Goal: Task Accomplishment & Management: Complete application form

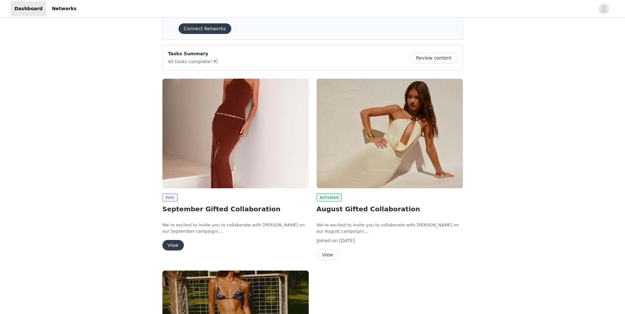
scroll to position [66, 0]
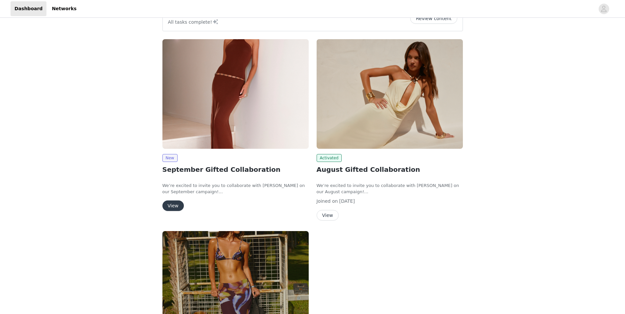
click at [172, 207] on button "View" at bounding box center [173, 206] width 21 height 11
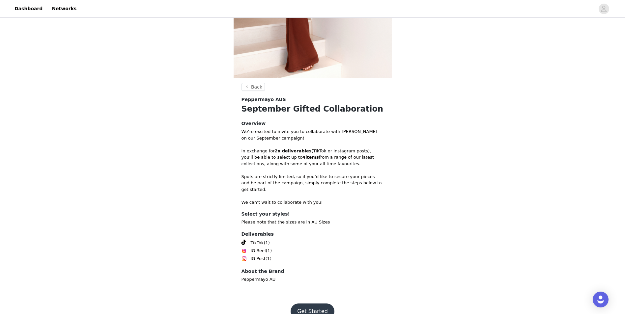
scroll to position [146, 0]
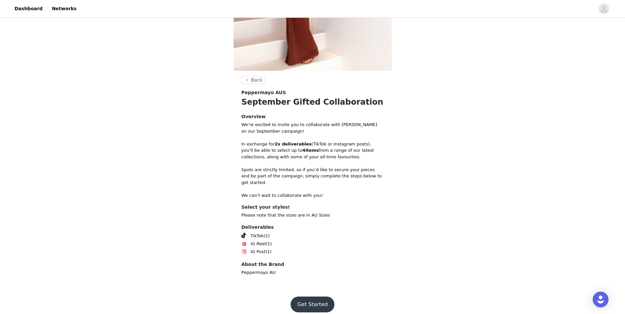
click at [306, 297] on button "Get Started" at bounding box center [313, 305] width 44 height 16
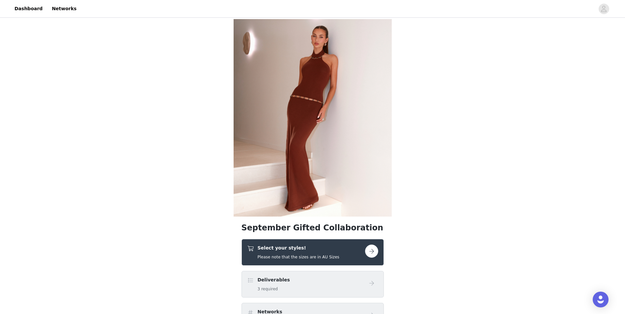
scroll to position [33, 0]
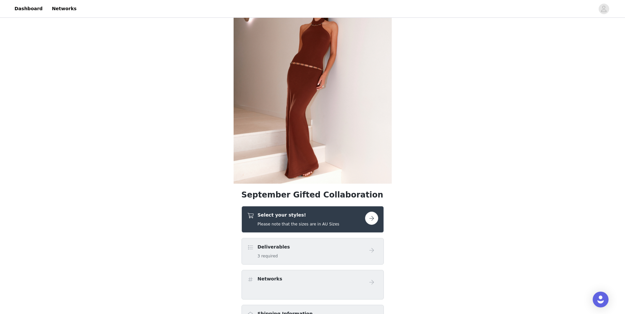
click at [372, 218] on button "button" at bounding box center [371, 218] width 13 height 13
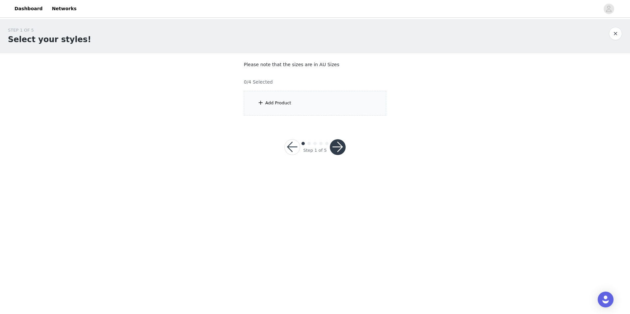
click at [305, 113] on div "Add Product" at bounding box center [315, 103] width 142 height 25
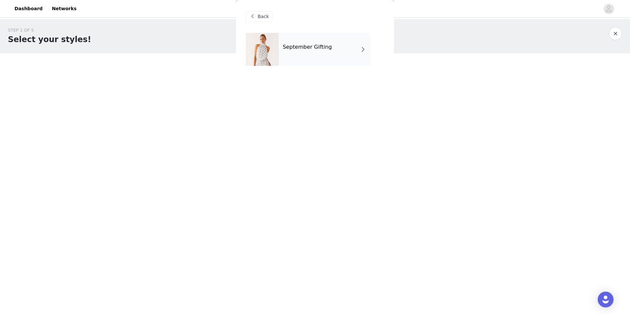
click at [344, 40] on div "September Gifting" at bounding box center [325, 49] width 92 height 33
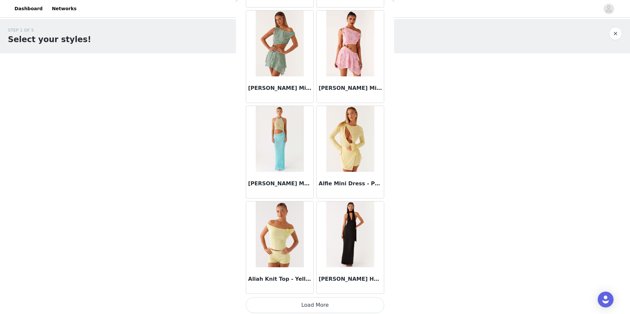
scroll to position [694, 0]
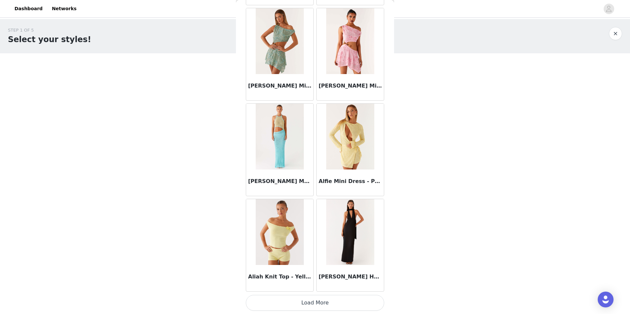
click at [304, 301] on button "Load More" at bounding box center [315, 303] width 138 height 16
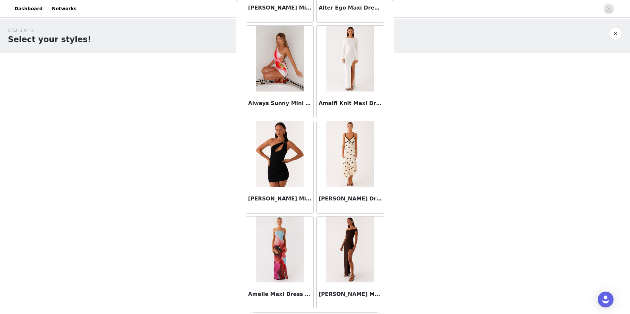
scroll to position [1650, 0]
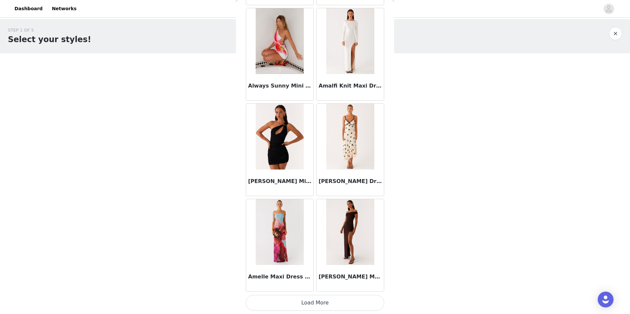
click at [344, 307] on button "Load More" at bounding box center [315, 303] width 138 height 16
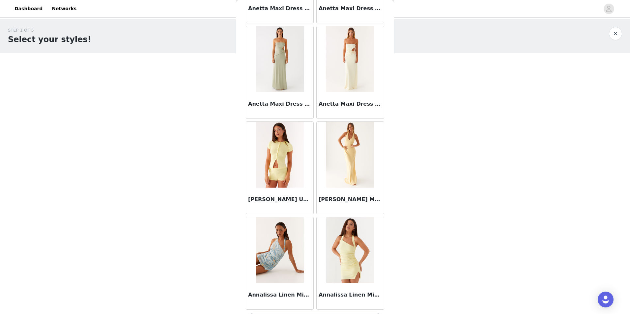
scroll to position [2606, 0]
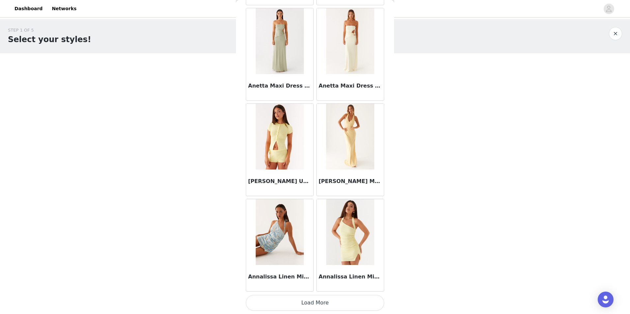
click at [316, 306] on button "Load More" at bounding box center [315, 303] width 138 height 16
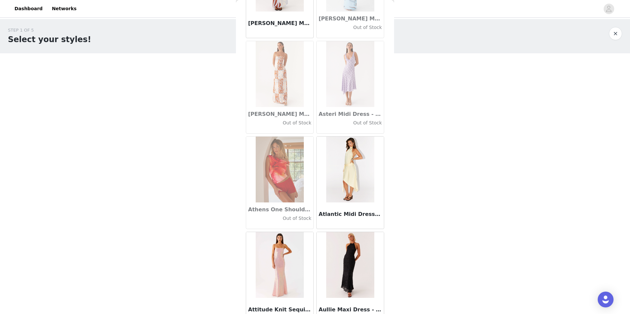
scroll to position [3562, 0]
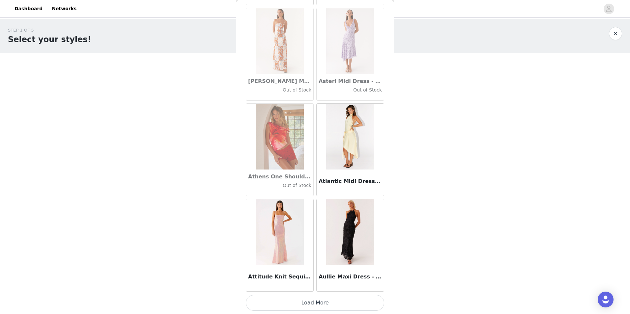
click at [341, 296] on button "Load More" at bounding box center [315, 303] width 138 height 16
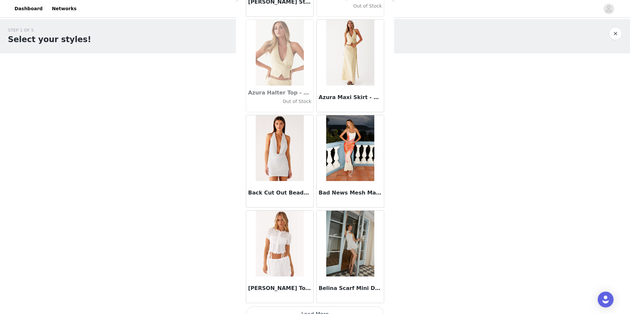
scroll to position [4518, 0]
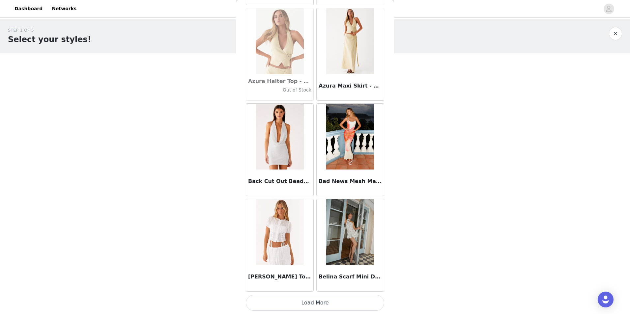
click at [331, 302] on button "Load More" at bounding box center [315, 303] width 138 height 16
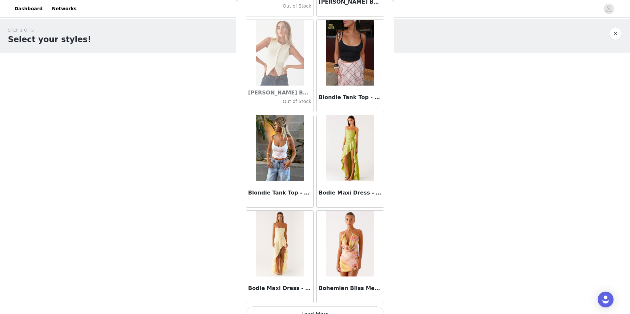
scroll to position [5474, 0]
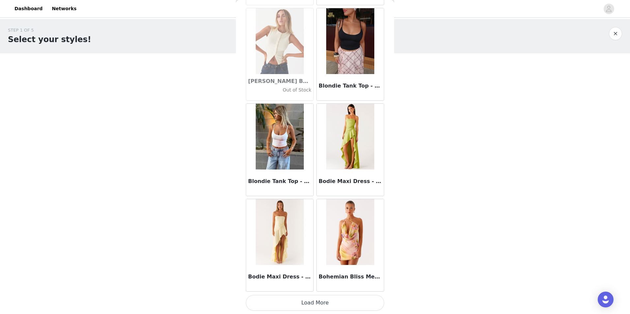
click at [315, 307] on button "Load More" at bounding box center [315, 303] width 138 height 16
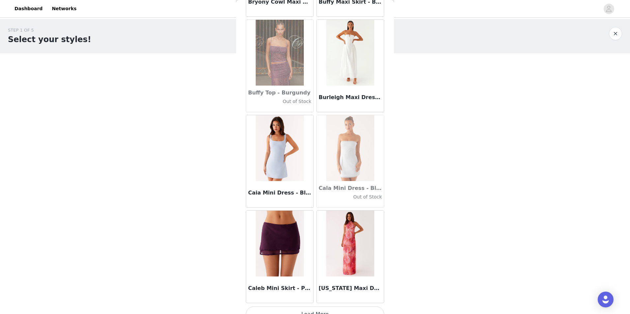
scroll to position [6430, 0]
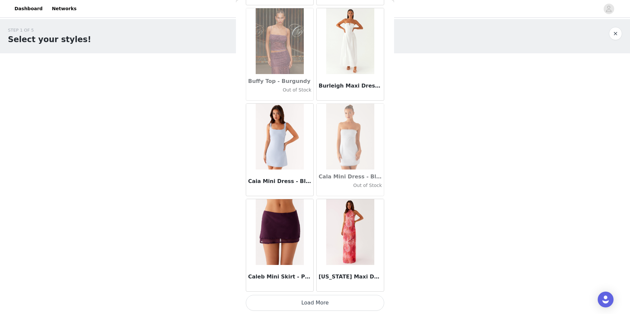
click at [282, 298] on button "Load More" at bounding box center [315, 303] width 138 height 16
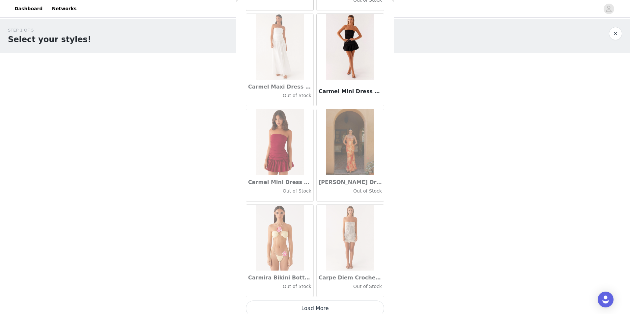
scroll to position [7386, 0]
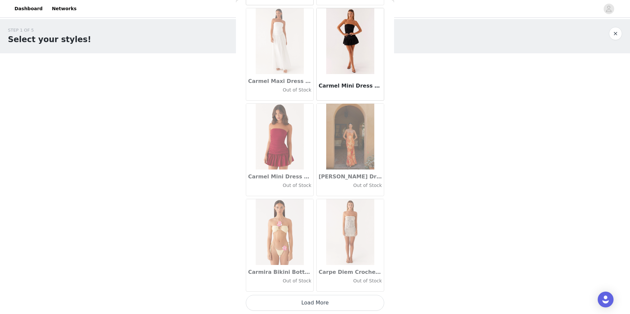
click at [329, 309] on button "Load More" at bounding box center [315, 303] width 138 height 16
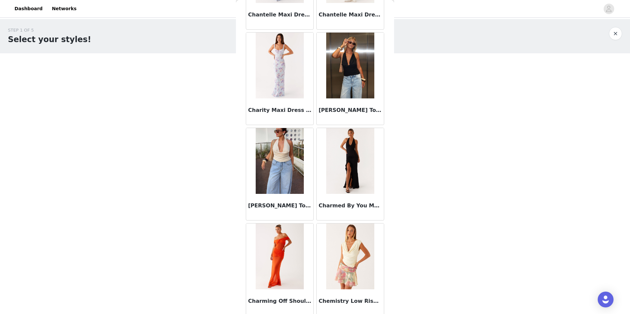
scroll to position [8342, 0]
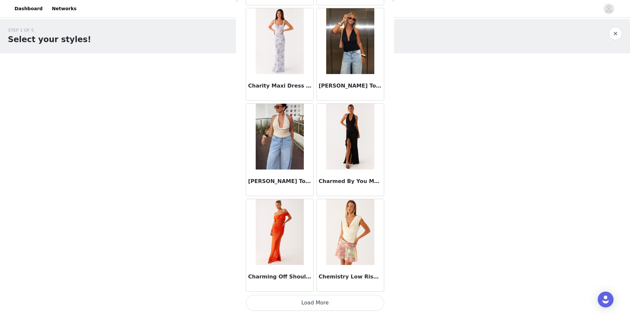
click at [349, 304] on button "Load More" at bounding box center [315, 303] width 138 height 16
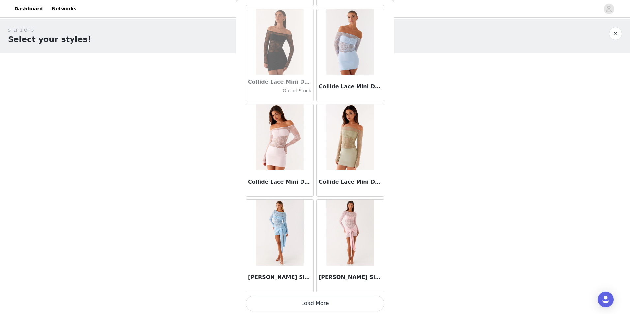
scroll to position [9297, 0]
click at [320, 305] on button "Load More" at bounding box center [315, 303] width 138 height 16
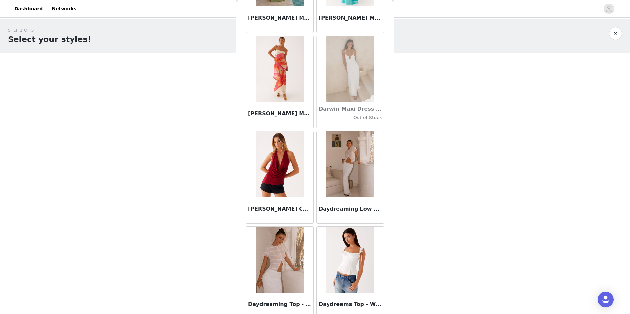
scroll to position [10253, 0]
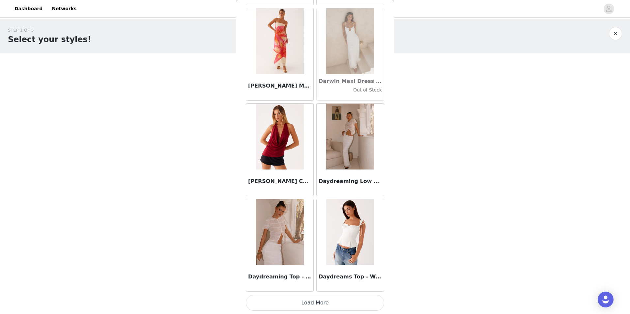
click at [337, 304] on button "Load More" at bounding box center [315, 303] width 138 height 16
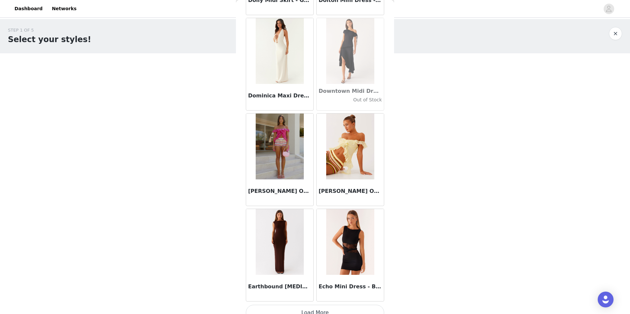
scroll to position [11209, 0]
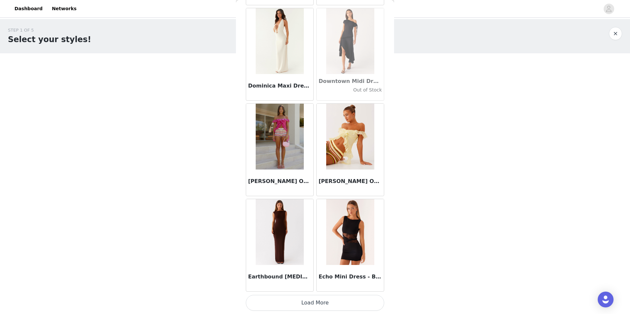
click at [305, 305] on button "Load More" at bounding box center [315, 303] width 138 height 16
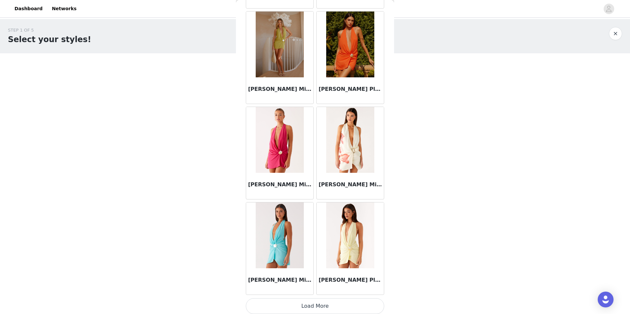
scroll to position [12165, 0]
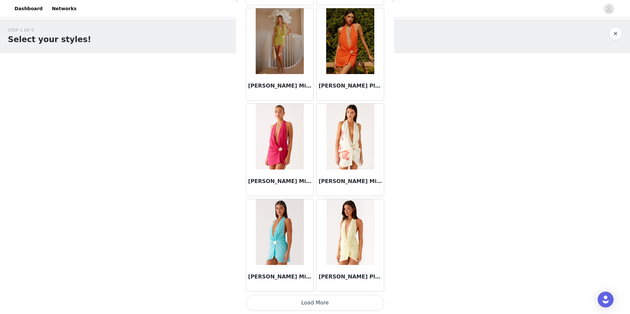
click at [297, 305] on button "Load More" at bounding box center [315, 303] width 138 height 16
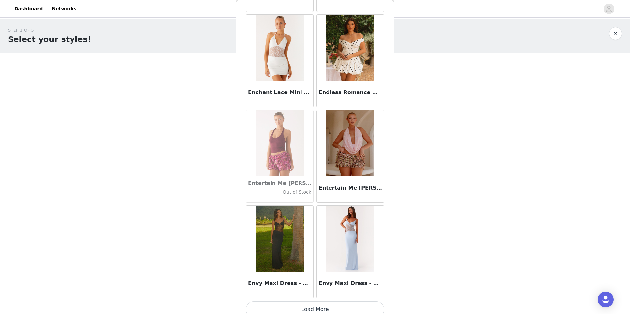
scroll to position [13121, 0]
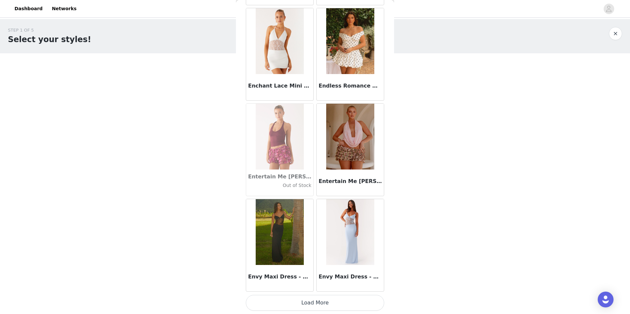
click at [282, 300] on button "Load More" at bounding box center [315, 303] width 138 height 16
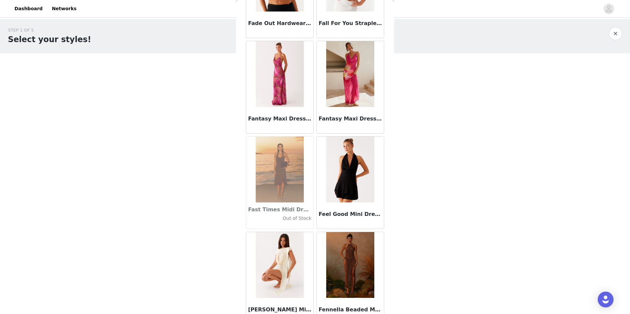
scroll to position [14077, 0]
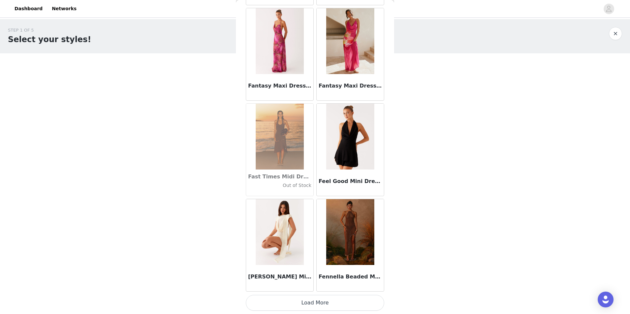
click at [309, 307] on button "Load More" at bounding box center [315, 303] width 138 height 16
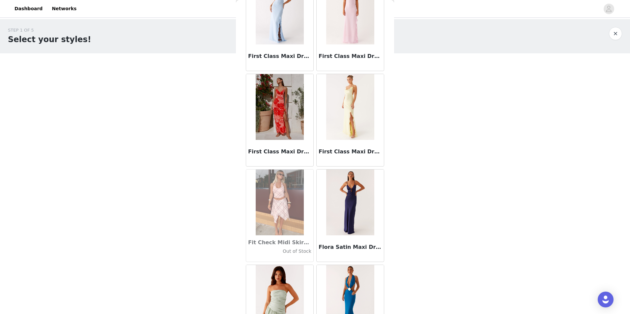
scroll to position [15033, 0]
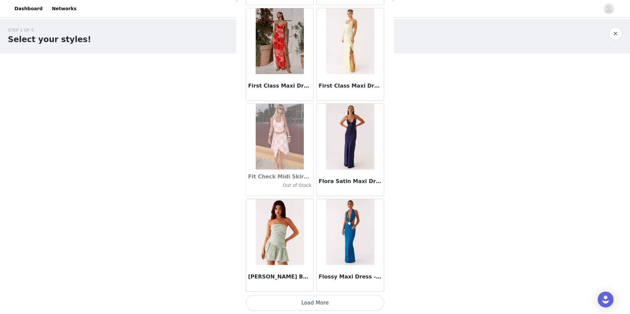
click at [313, 296] on button "Load More" at bounding box center [315, 303] width 138 height 16
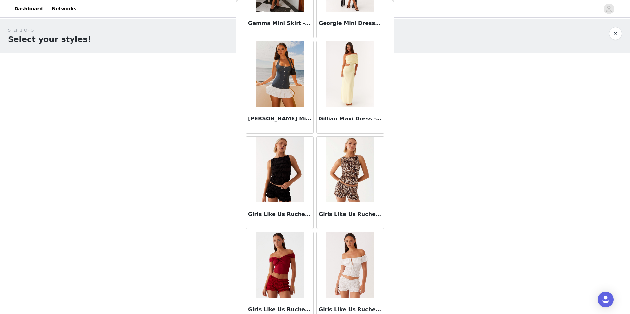
scroll to position [15989, 0]
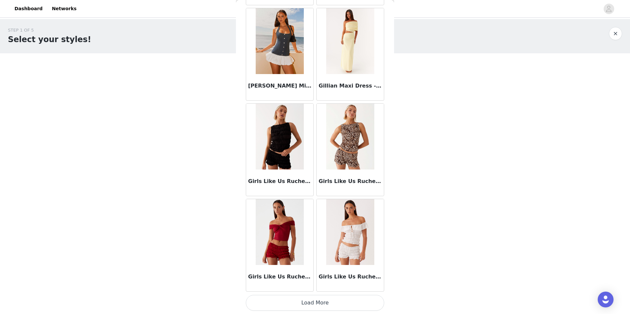
click at [346, 305] on button "Load More" at bounding box center [315, 303] width 138 height 16
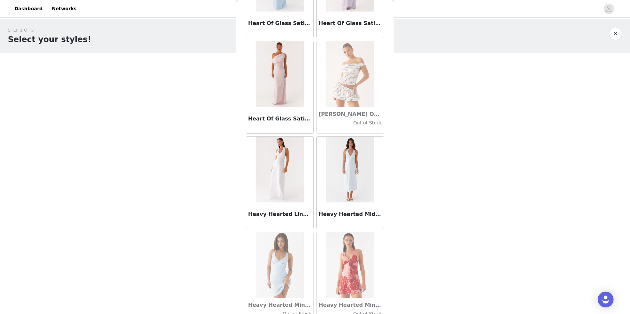
scroll to position [16945, 0]
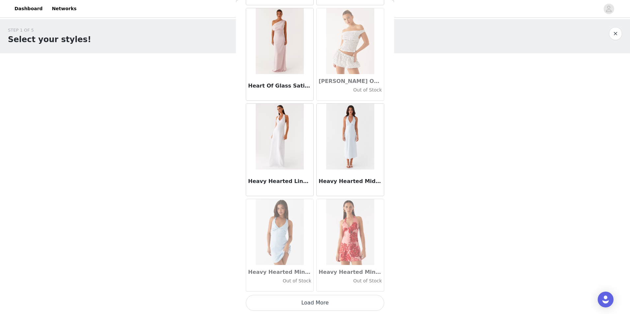
click at [331, 308] on button "Load More" at bounding box center [315, 303] width 138 height 16
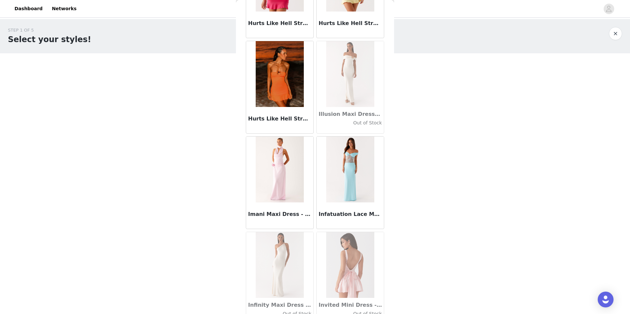
scroll to position [17901, 0]
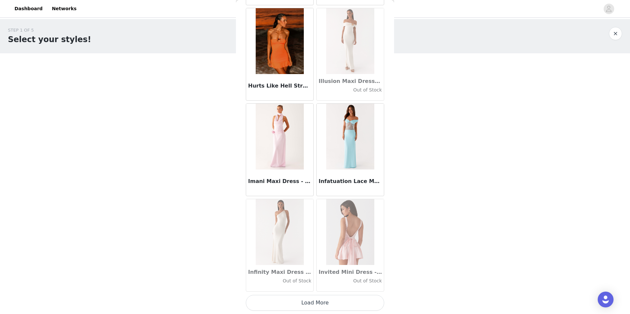
click at [326, 308] on button "Load More" at bounding box center [315, 303] width 138 height 16
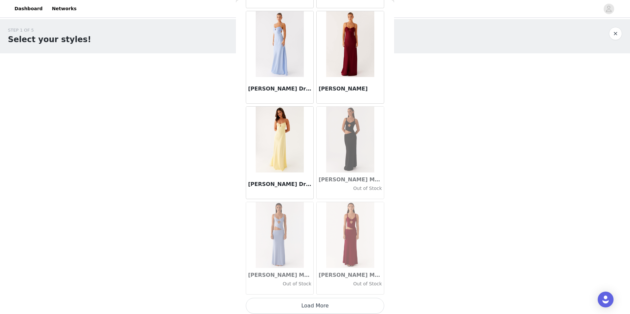
scroll to position [18857, 0]
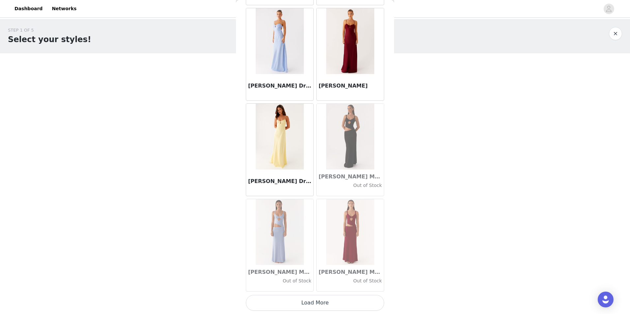
click at [296, 306] on button "Load More" at bounding box center [315, 303] width 138 height 16
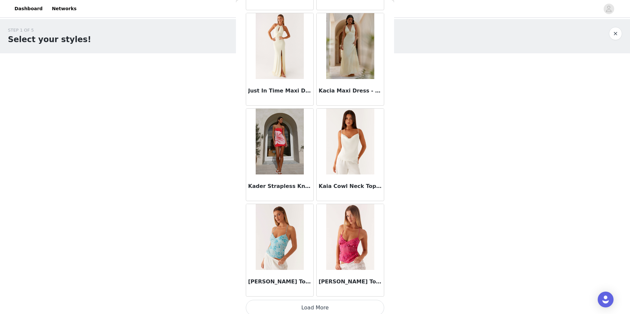
scroll to position [19813, 0]
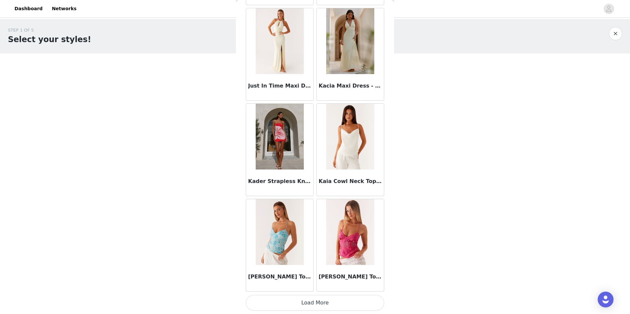
click at [283, 303] on button "Load More" at bounding box center [315, 303] width 138 height 16
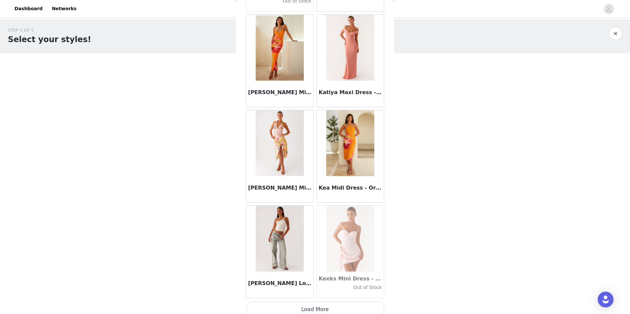
scroll to position [20768, 0]
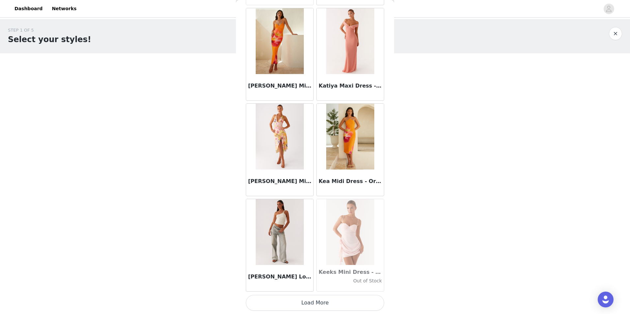
click at [287, 303] on button "Load More" at bounding box center [315, 303] width 138 height 16
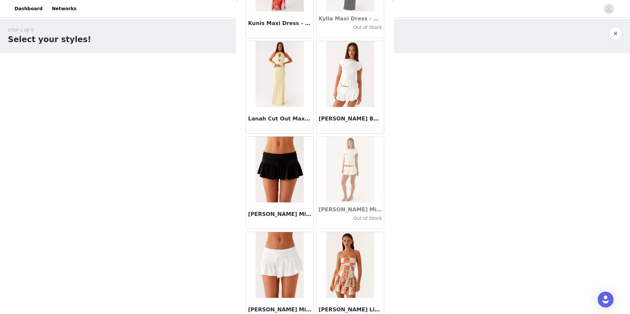
scroll to position [21724, 0]
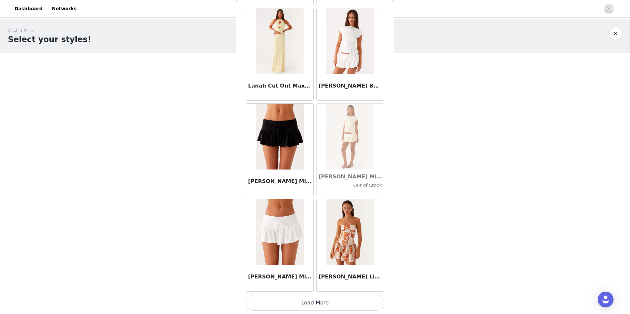
click at [344, 305] on button "Load More" at bounding box center [315, 303] width 138 height 16
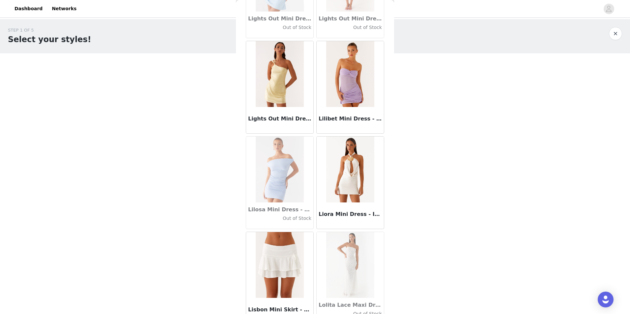
scroll to position [22680, 0]
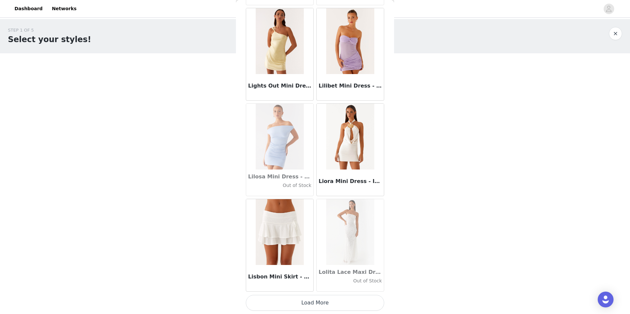
click at [308, 301] on button "Load More" at bounding box center [315, 303] width 138 height 16
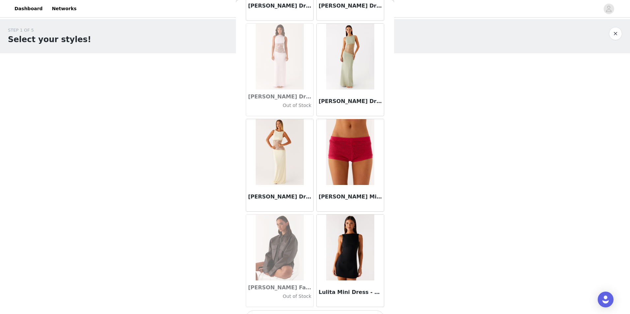
scroll to position [23636, 0]
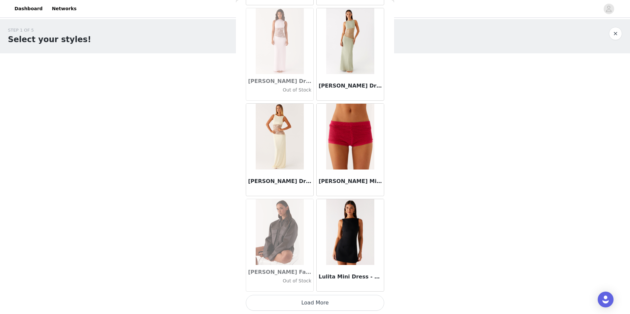
click at [298, 301] on button "Load More" at bounding box center [315, 303] width 138 height 16
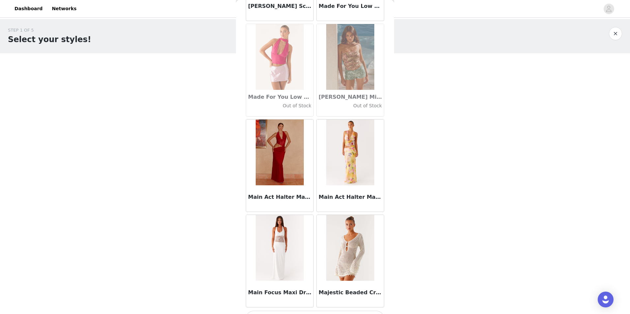
scroll to position [24592, 0]
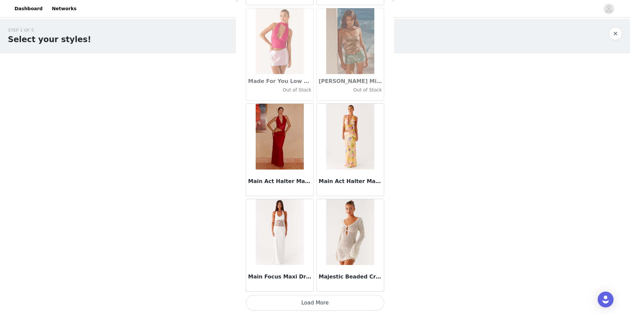
click at [304, 307] on button "Load More" at bounding box center [315, 303] width 138 height 16
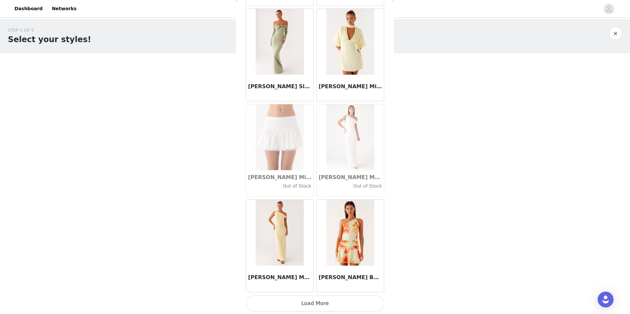
scroll to position [25548, 0]
click at [313, 306] on button "Load More" at bounding box center [315, 303] width 138 height 16
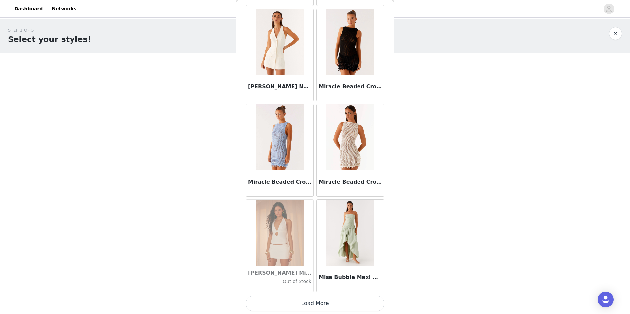
scroll to position [26504, 0]
click at [314, 304] on button "Load More" at bounding box center [315, 303] width 138 height 16
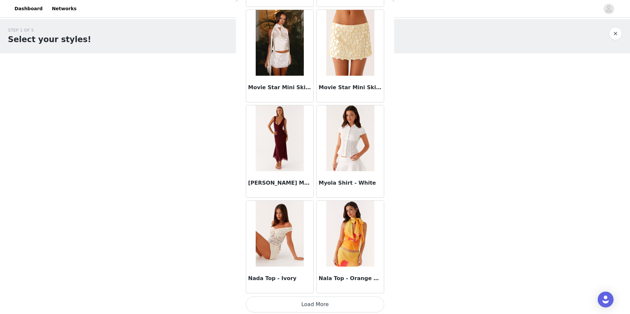
scroll to position [27460, 0]
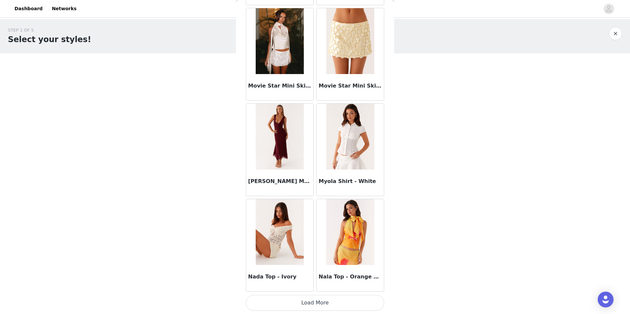
click at [315, 305] on button "Load More" at bounding box center [315, 303] width 138 height 16
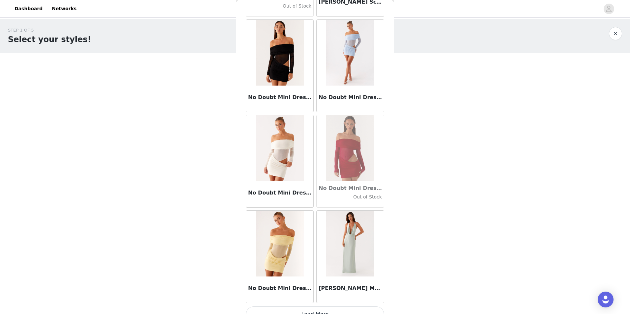
scroll to position [28416, 0]
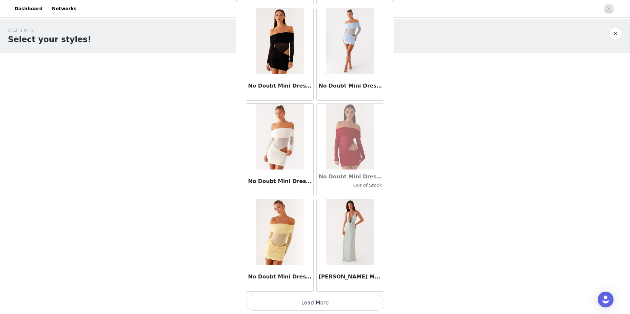
click at [317, 296] on button "Load More" at bounding box center [315, 303] width 138 height 16
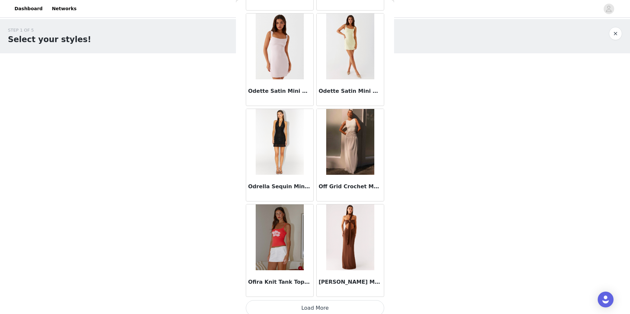
scroll to position [29372, 0]
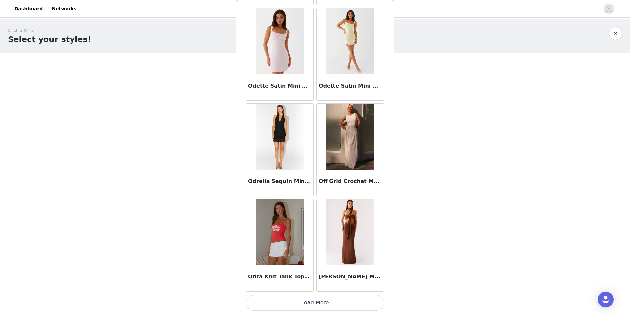
click at [309, 302] on button "Load More" at bounding box center [315, 303] width 138 height 16
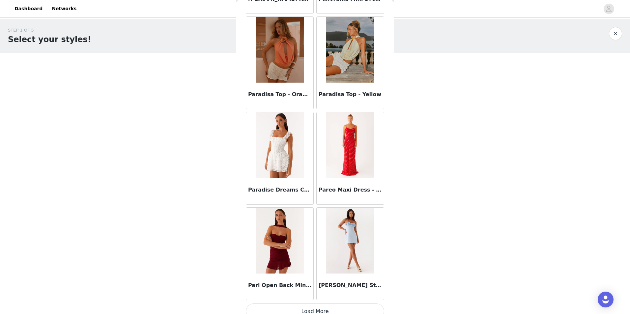
scroll to position [30328, 0]
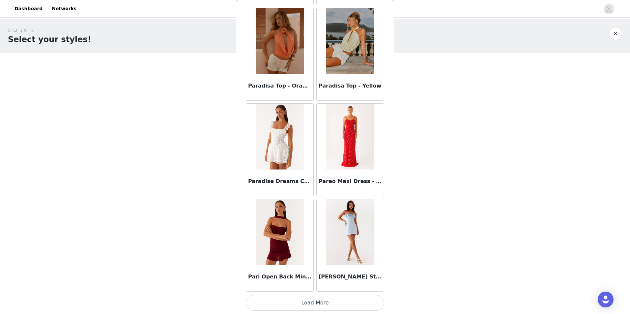
click at [294, 302] on button "Load More" at bounding box center [315, 303] width 138 height 16
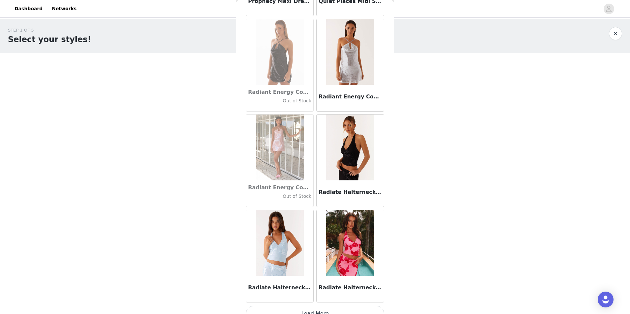
scroll to position [31284, 0]
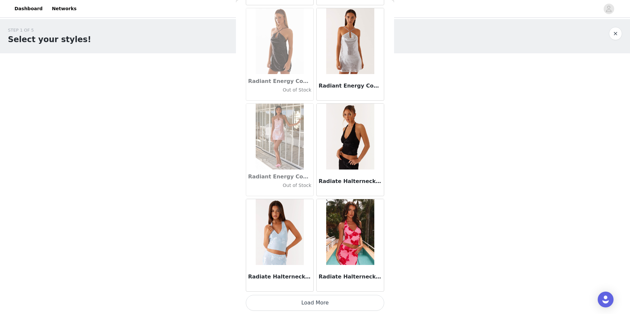
click at [312, 298] on button "Load More" at bounding box center [315, 303] width 138 height 16
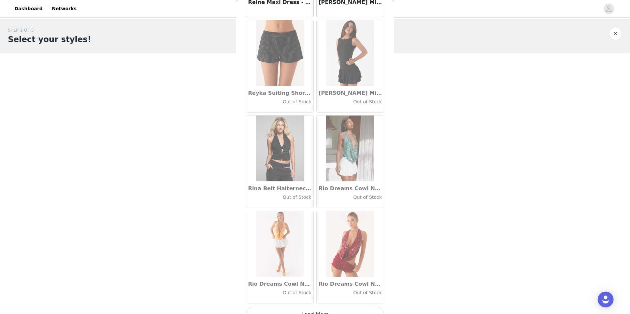
scroll to position [32239, 0]
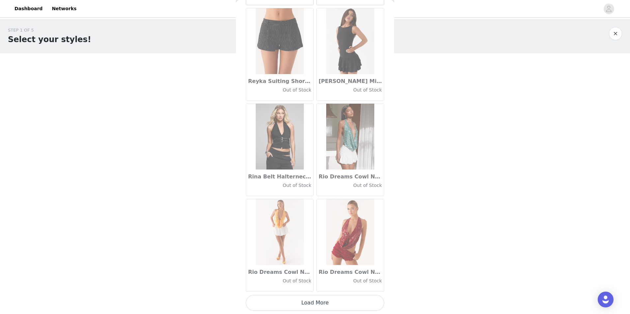
click at [308, 306] on button "Load More" at bounding box center [315, 303] width 138 height 16
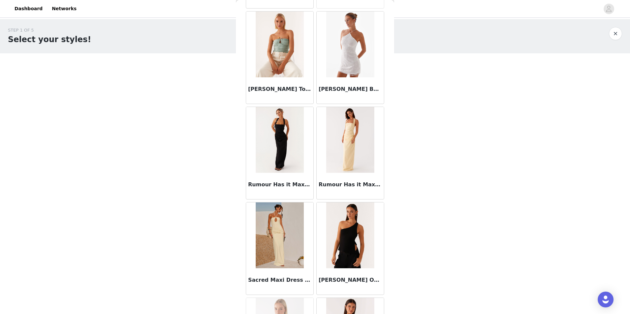
scroll to position [33195, 0]
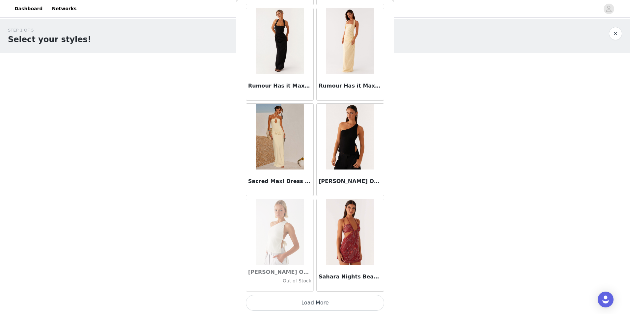
click at [301, 303] on button "Load More" at bounding box center [315, 303] width 138 height 16
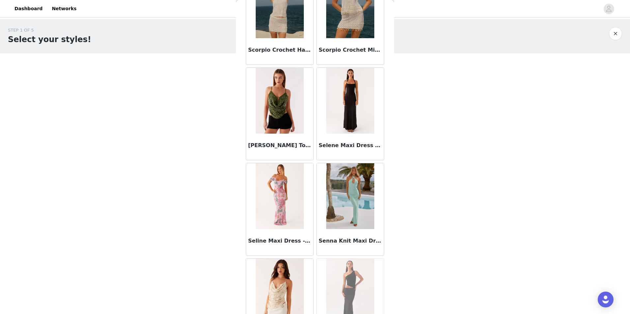
scroll to position [34151, 0]
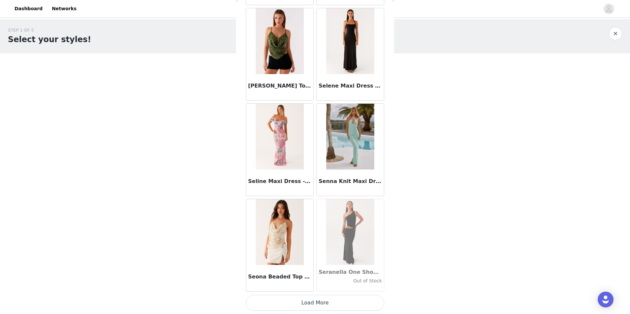
click at [296, 307] on button "Load More" at bounding box center [315, 303] width 138 height 16
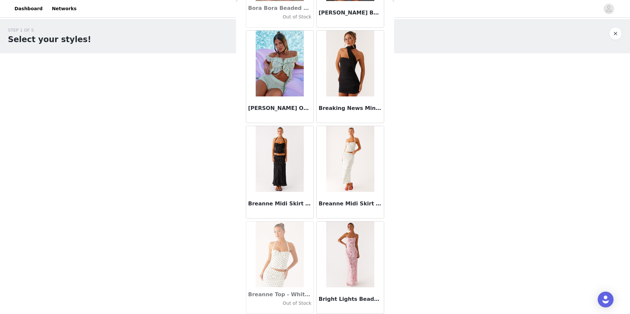
scroll to position [5834, 0]
click at [282, 166] on img at bounding box center [280, 159] width 48 height 66
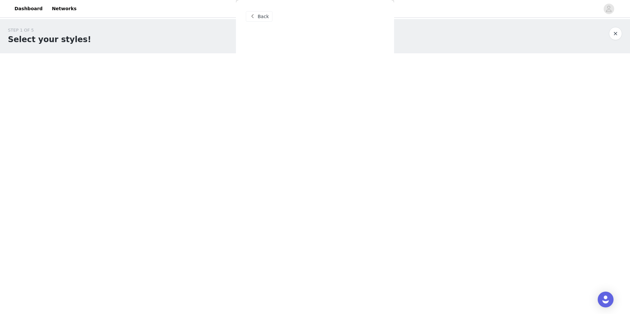
scroll to position [0, 0]
click at [279, 166] on div "Back" at bounding box center [315, 157] width 158 height 314
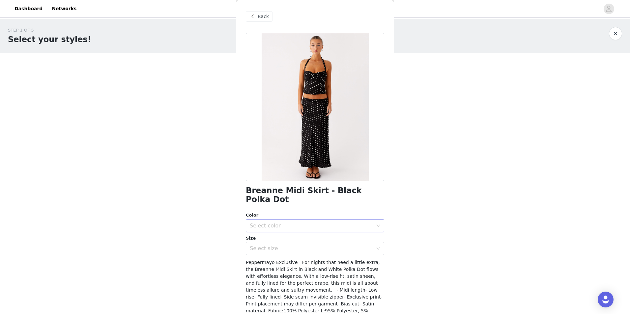
click at [299, 223] on div "Select color" at bounding box center [311, 226] width 123 height 7
click at [291, 233] on li "Black Polka Dot" at bounding box center [312, 231] width 133 height 11
click at [289, 246] on div "Select size" at bounding box center [311, 249] width 123 height 7
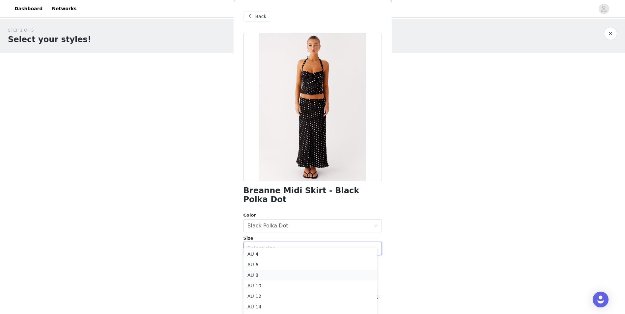
click at [281, 273] on li "AU 8" at bounding box center [310, 275] width 133 height 11
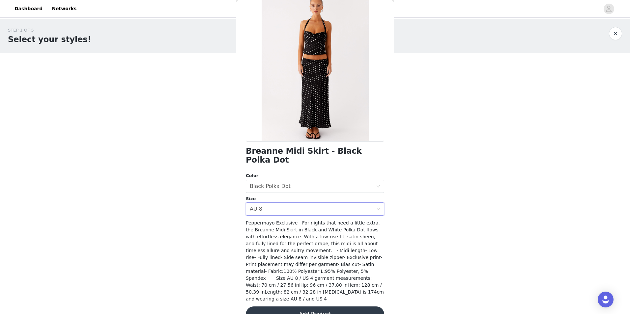
scroll to position [40, 0]
click at [274, 307] on button "Add Product" at bounding box center [315, 315] width 138 height 16
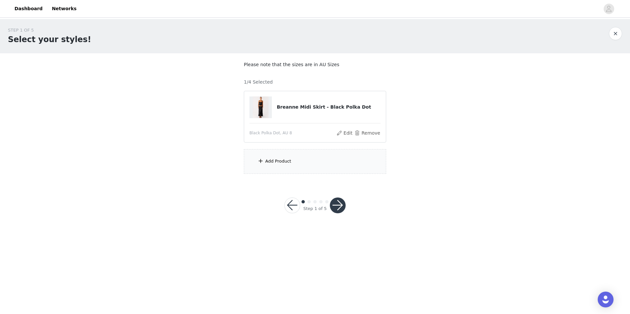
click at [311, 160] on div "Add Product" at bounding box center [315, 161] width 142 height 25
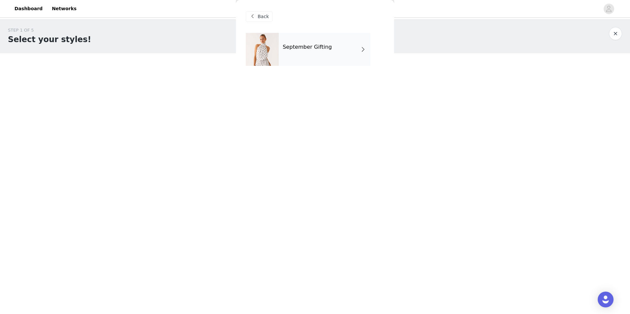
click at [309, 45] on h4 "September Gifting" at bounding box center [307, 47] width 49 height 6
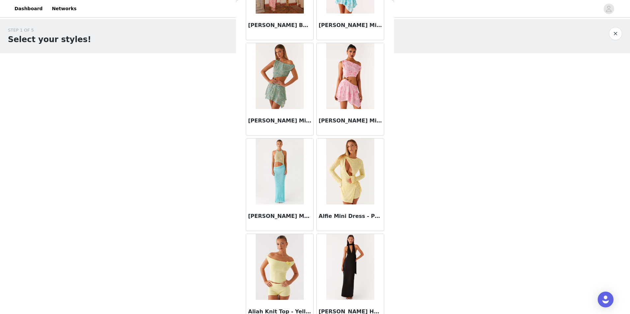
scroll to position [694, 0]
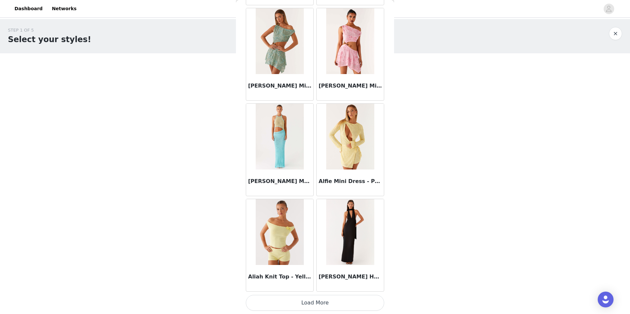
click at [297, 309] on button "Load More" at bounding box center [315, 303] width 138 height 16
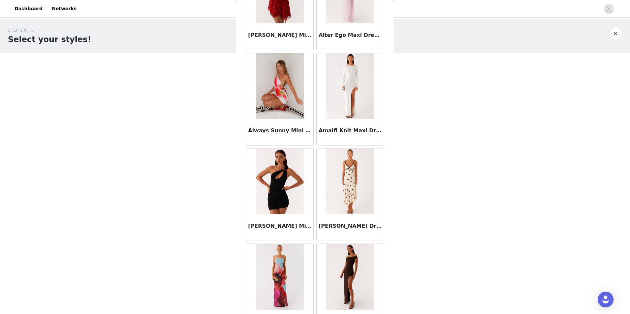
scroll to position [1650, 0]
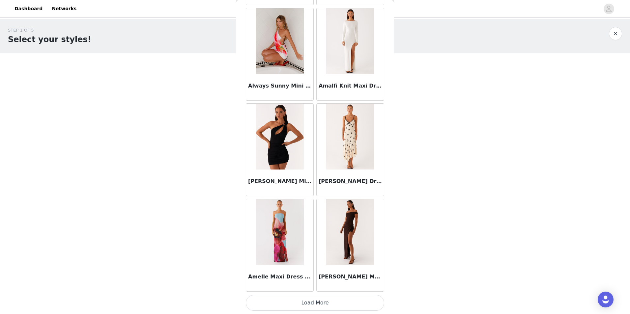
click at [301, 305] on button "Load More" at bounding box center [315, 303] width 138 height 16
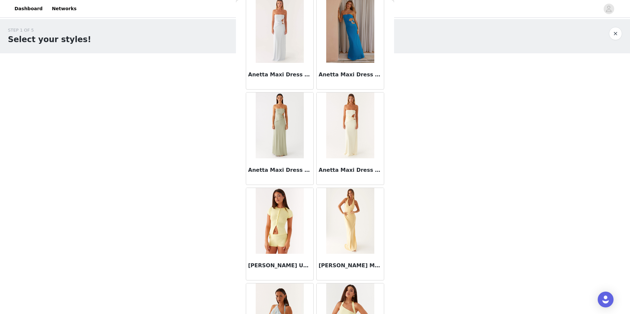
scroll to position [2606, 0]
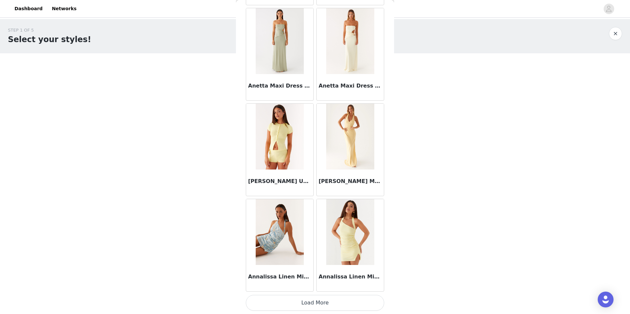
click at [322, 307] on button "Load More" at bounding box center [315, 303] width 138 height 16
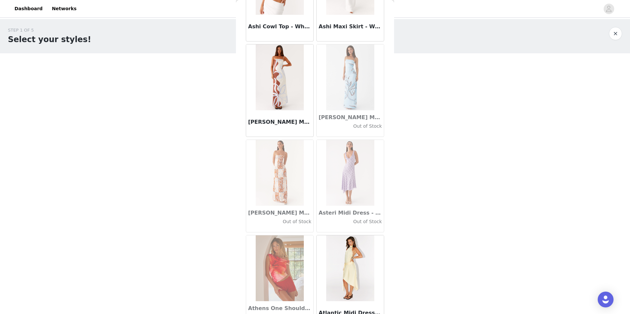
scroll to position [3562, 0]
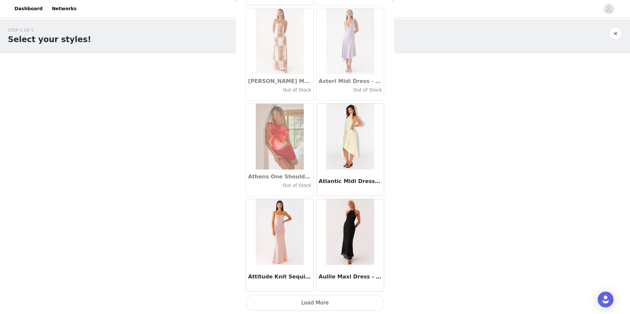
click at [313, 307] on button "Load More" at bounding box center [315, 303] width 138 height 16
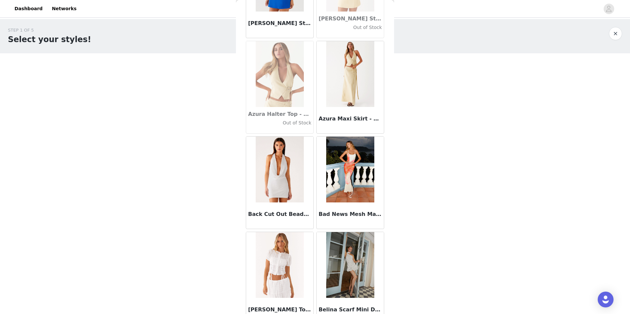
scroll to position [4518, 0]
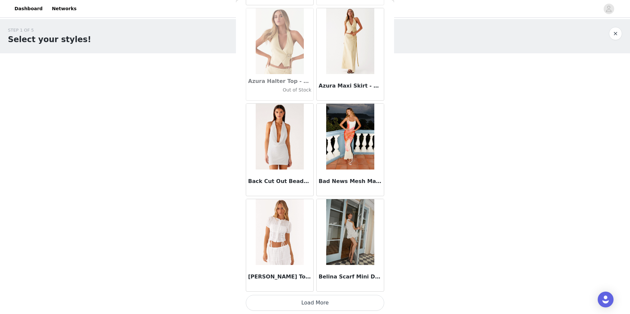
click at [294, 304] on button "Load More" at bounding box center [315, 303] width 138 height 16
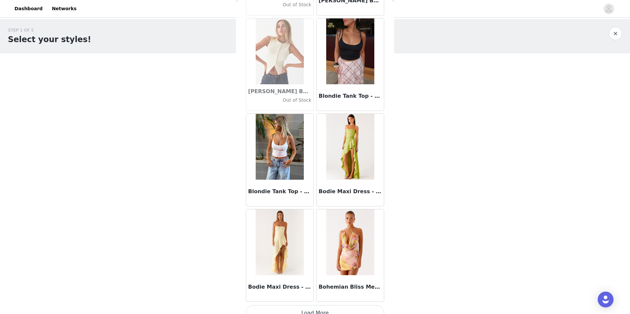
scroll to position [5474, 0]
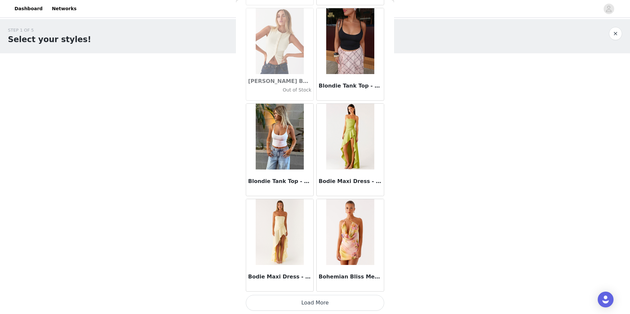
click at [287, 300] on button "Load More" at bounding box center [315, 303] width 138 height 16
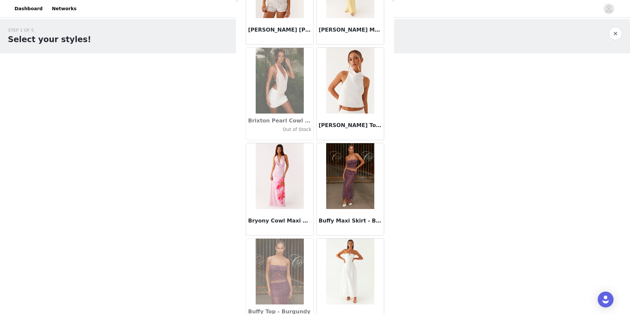
scroll to position [6232, 0]
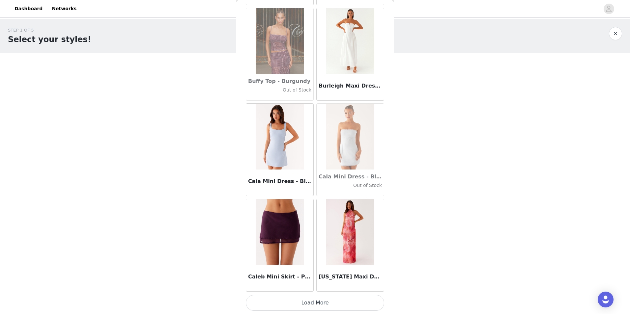
click at [283, 300] on button "Load More" at bounding box center [315, 303] width 138 height 16
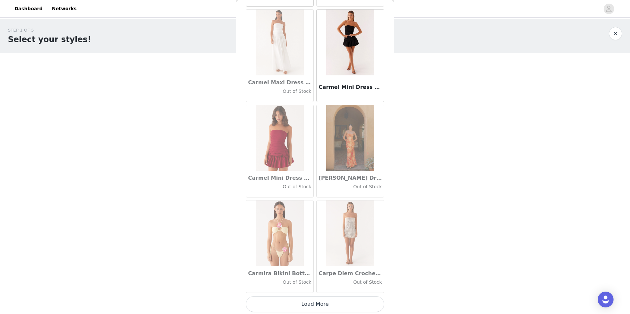
scroll to position [7386, 0]
click at [267, 303] on button "Load More" at bounding box center [315, 303] width 138 height 16
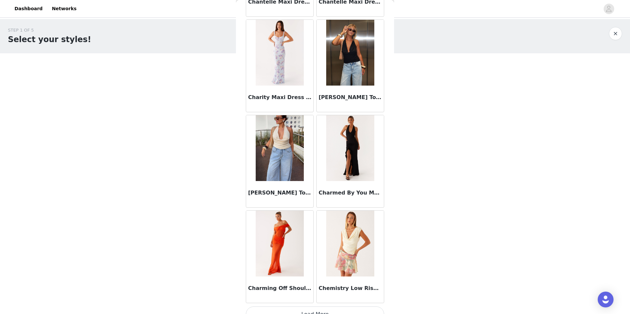
scroll to position [8342, 0]
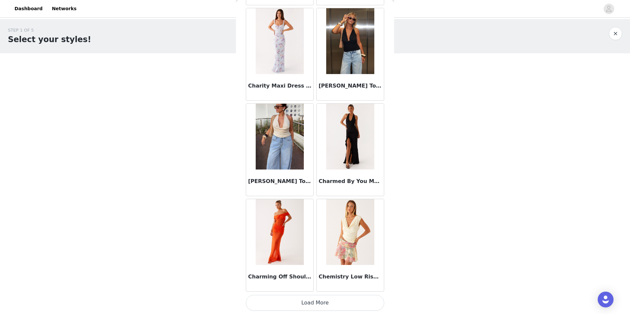
click at [263, 306] on button "Load More" at bounding box center [315, 303] width 138 height 16
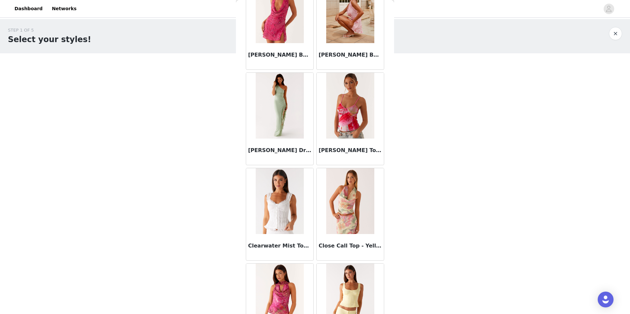
scroll to position [8968, 0]
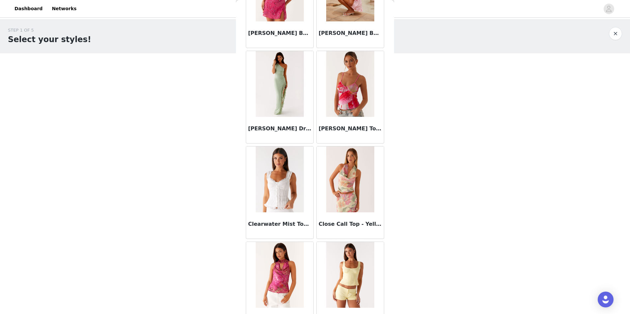
click at [281, 198] on img at bounding box center [280, 180] width 48 height 66
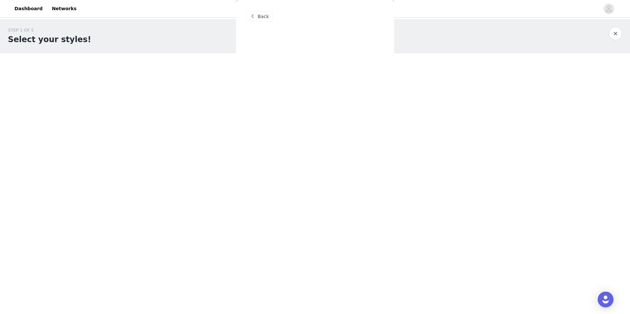
scroll to position [0, 0]
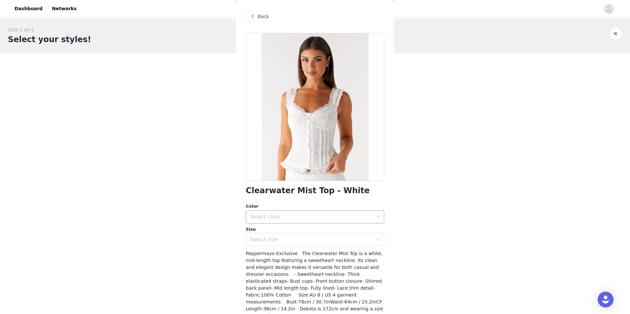
click at [310, 214] on div "Select color" at bounding box center [311, 217] width 123 height 7
click at [305, 236] on li "White" at bounding box center [312, 231] width 133 height 11
click at [304, 242] on div "Select size" at bounding box center [311, 240] width 123 height 7
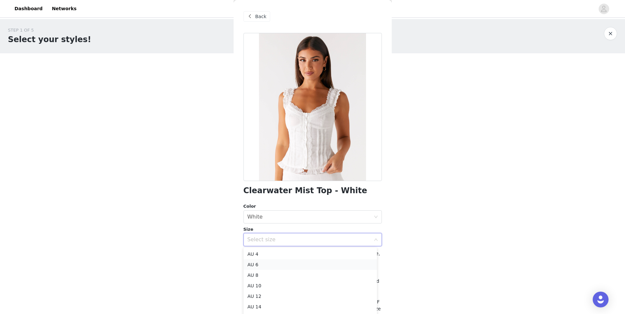
click at [298, 265] on li "AU 6" at bounding box center [310, 265] width 133 height 11
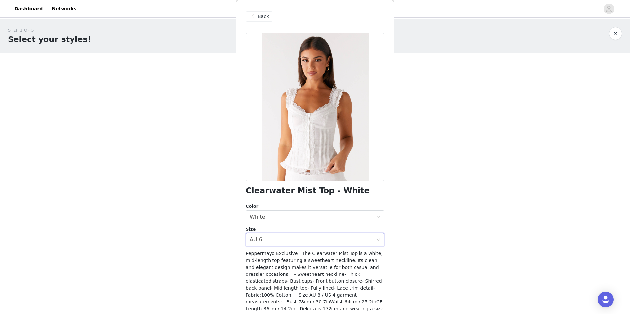
scroll to position [26, 0]
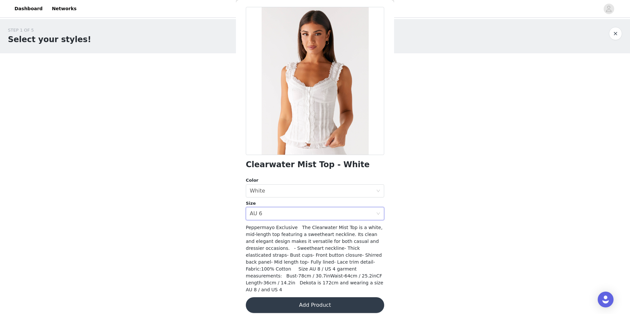
click at [294, 298] on button "Add Product" at bounding box center [315, 306] width 138 height 16
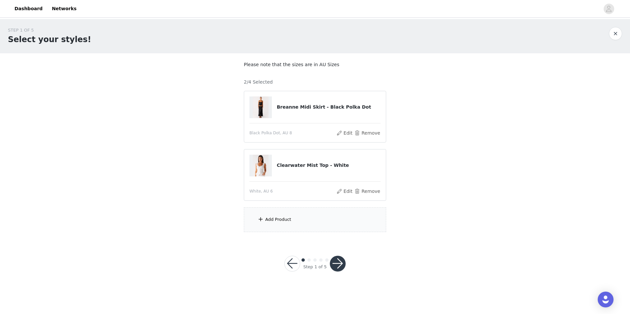
click at [302, 227] on div "Add Product" at bounding box center [315, 220] width 142 height 25
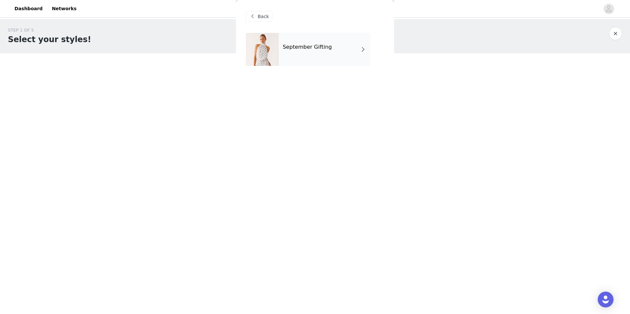
click at [299, 57] on div "September Gifting" at bounding box center [325, 49] width 92 height 33
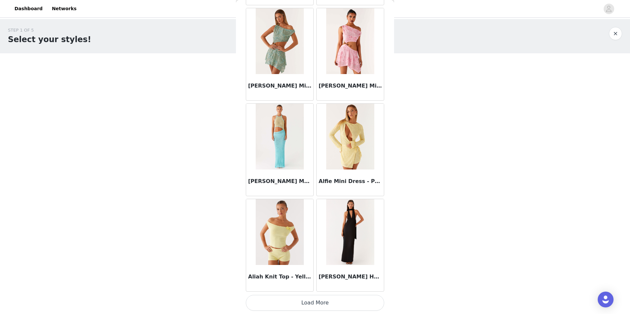
click at [320, 306] on button "Load More" at bounding box center [315, 303] width 138 height 16
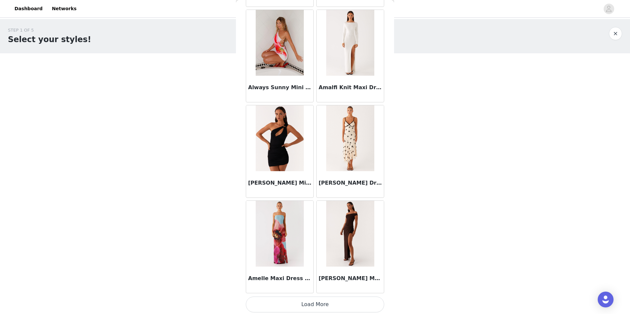
scroll to position [1650, 0]
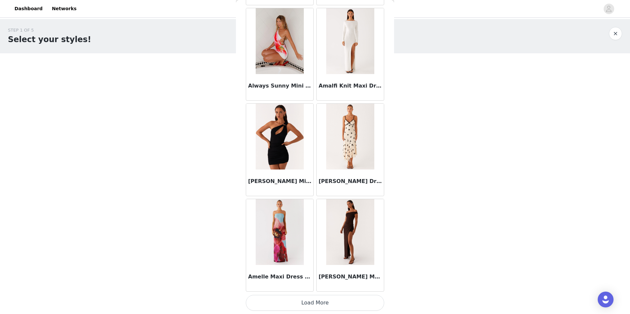
click at [293, 305] on button "Load More" at bounding box center [315, 303] width 138 height 16
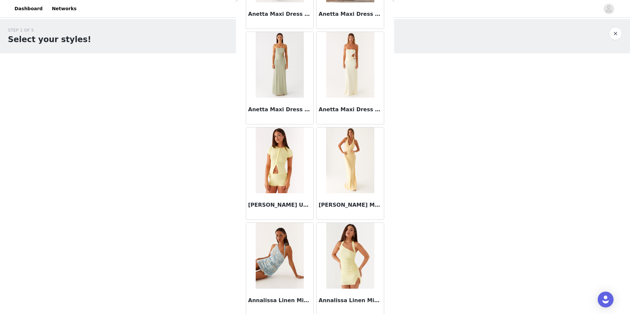
scroll to position [2606, 0]
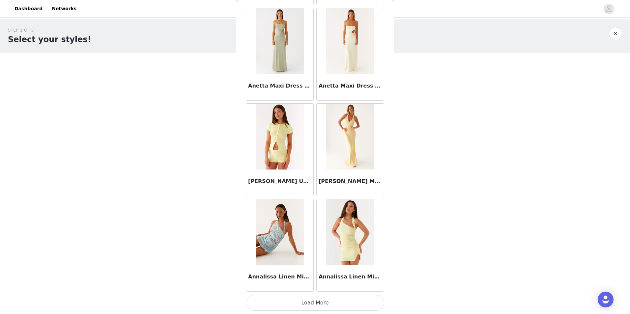
click at [317, 300] on button "Load More" at bounding box center [315, 303] width 138 height 16
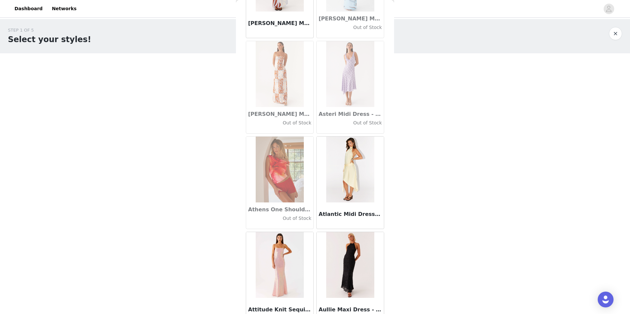
scroll to position [3562, 0]
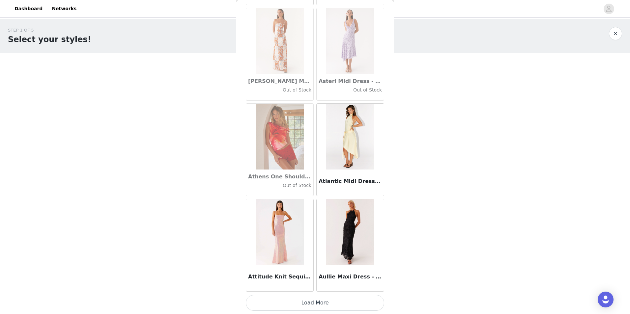
click at [338, 299] on button "Load More" at bounding box center [315, 303] width 138 height 16
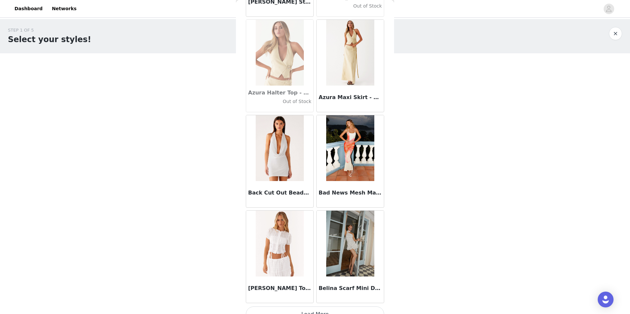
scroll to position [4518, 0]
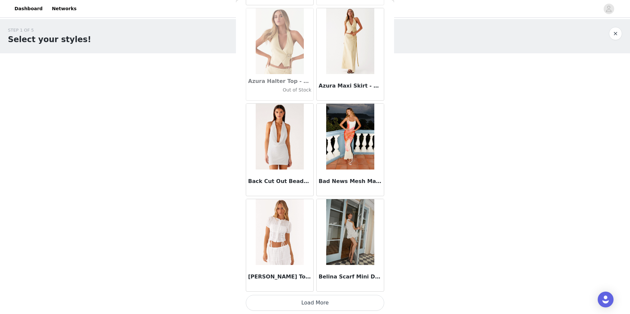
click at [311, 298] on button "Load More" at bounding box center [315, 303] width 138 height 16
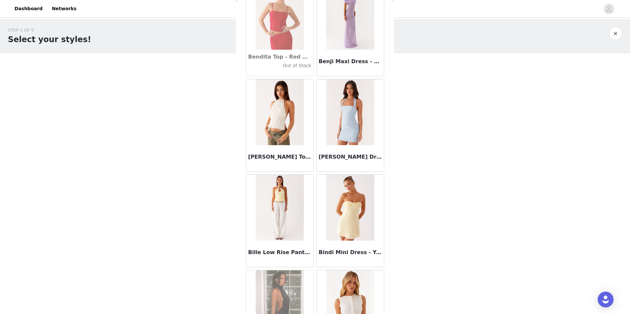
scroll to position [5210, 0]
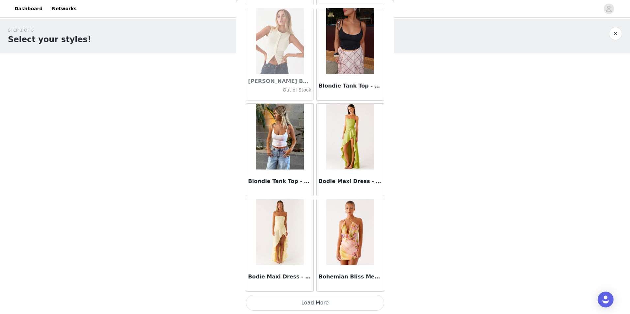
click at [326, 306] on button "Load More" at bounding box center [315, 303] width 138 height 16
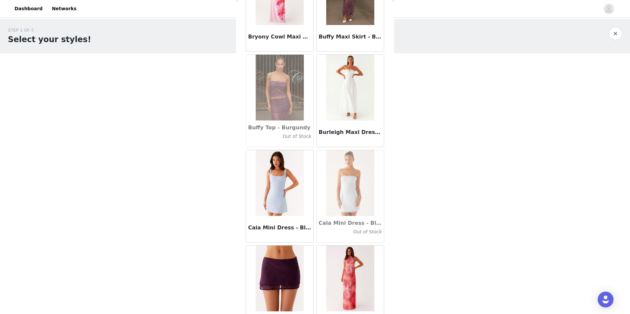
scroll to position [6430, 0]
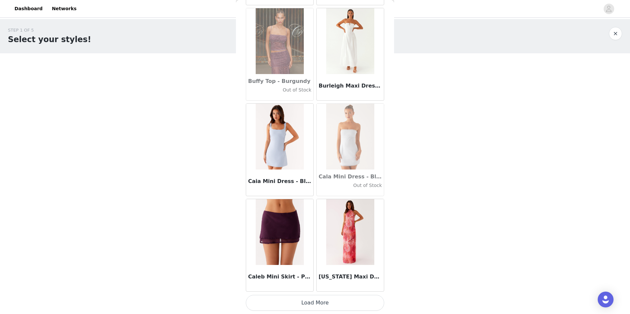
click at [322, 301] on button "Load More" at bounding box center [315, 303] width 138 height 16
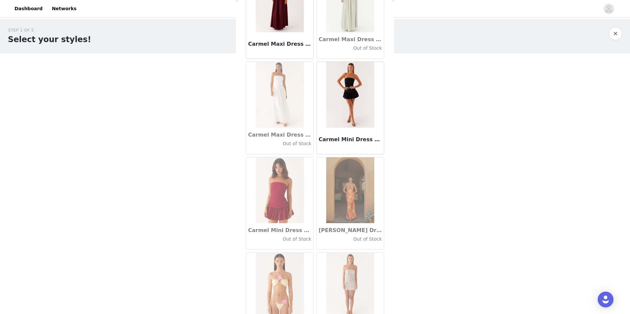
scroll to position [7386, 0]
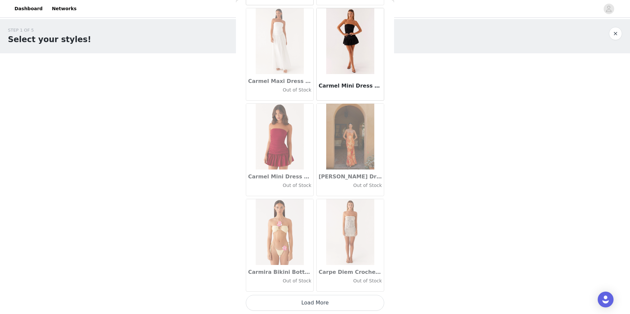
click at [329, 301] on button "Load More" at bounding box center [315, 303] width 138 height 16
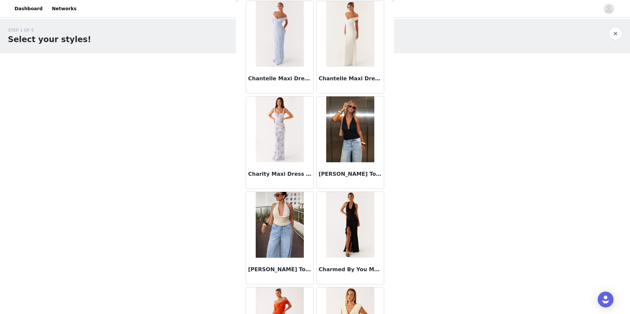
scroll to position [8342, 0]
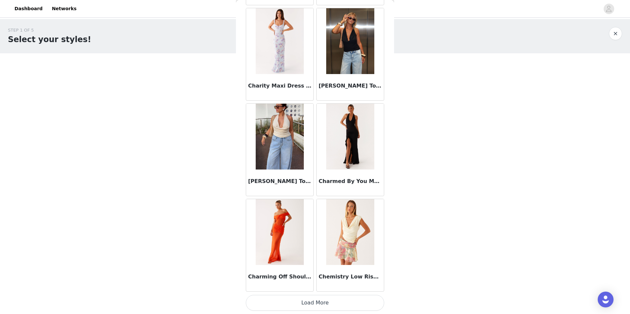
click at [327, 306] on button "Load More" at bounding box center [315, 303] width 138 height 16
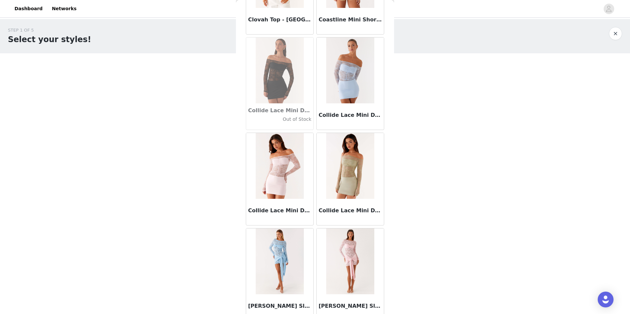
scroll to position [9297, 0]
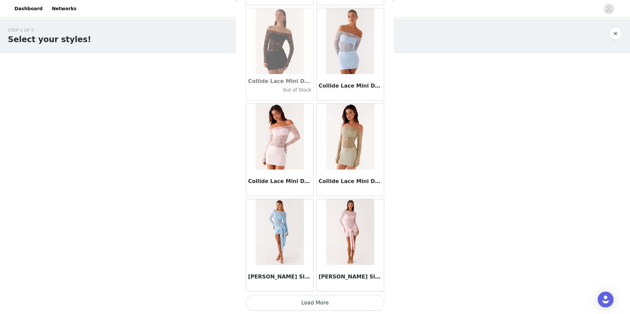
click at [296, 298] on button "Load More" at bounding box center [315, 303] width 138 height 16
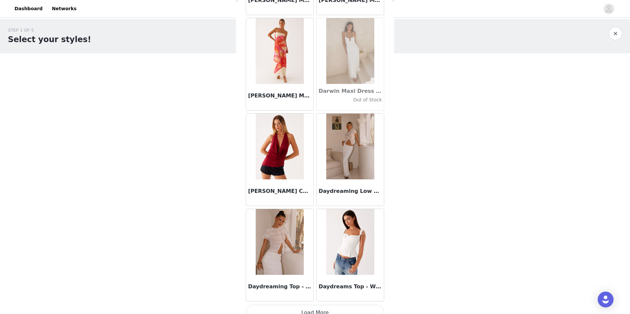
scroll to position [10253, 0]
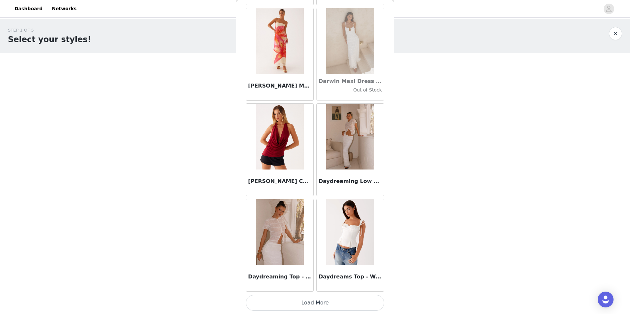
click at [309, 300] on button "Load More" at bounding box center [315, 303] width 138 height 16
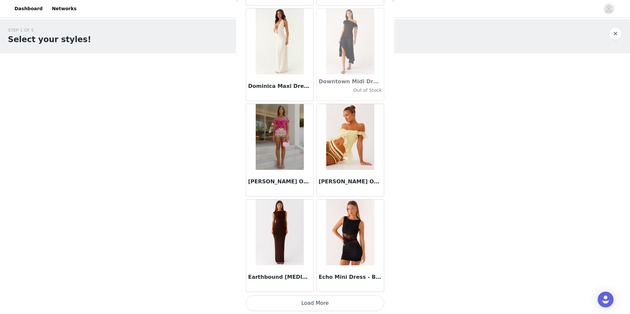
scroll to position [11209, 0]
click at [282, 299] on button "Load More" at bounding box center [315, 303] width 138 height 16
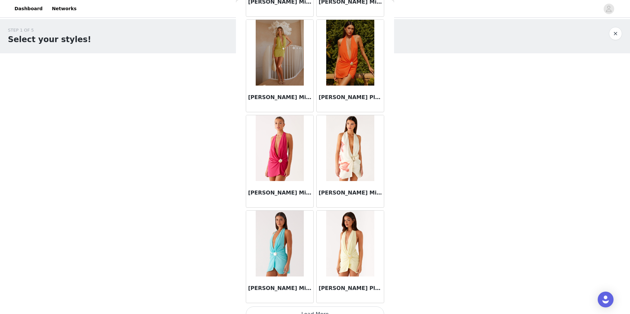
scroll to position [12165, 0]
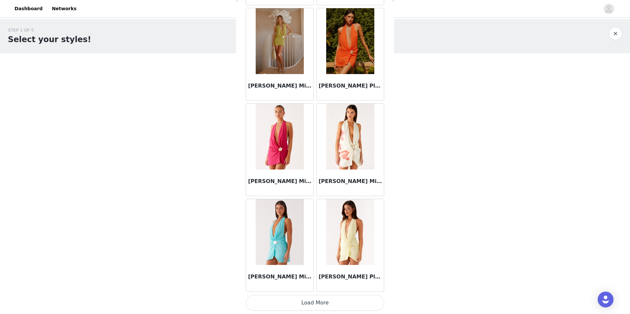
click at [288, 298] on button "Load More" at bounding box center [315, 303] width 138 height 16
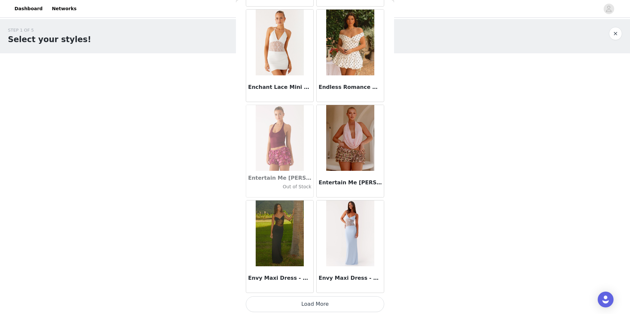
scroll to position [13121, 0]
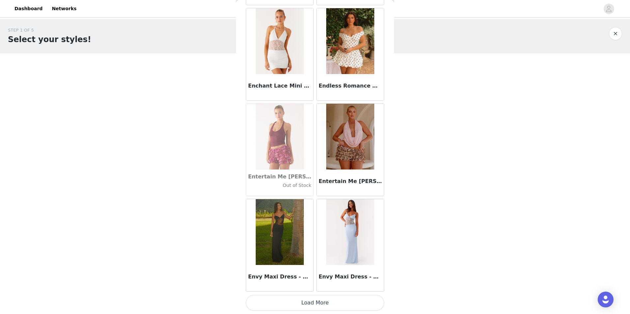
click at [265, 297] on button "Load More" at bounding box center [315, 303] width 138 height 16
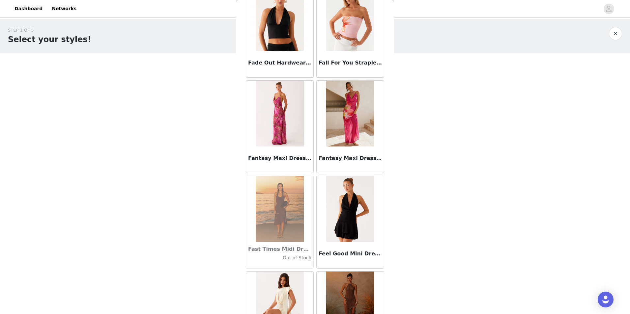
scroll to position [14077, 0]
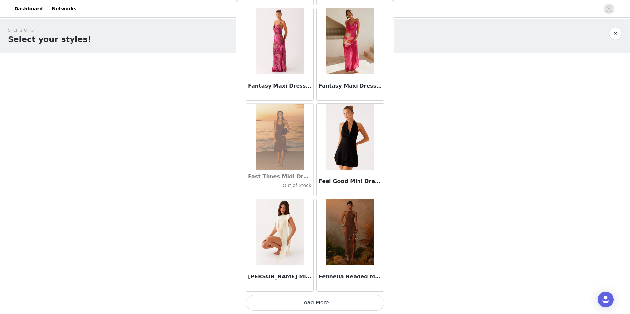
click at [266, 306] on button "Load More" at bounding box center [315, 303] width 138 height 16
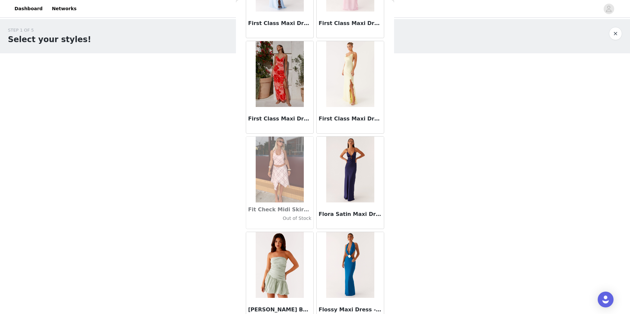
scroll to position [15033, 0]
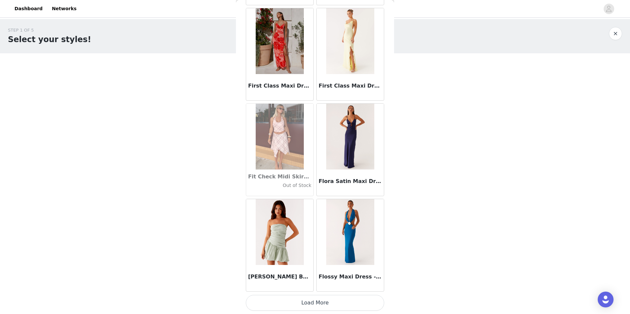
click at [278, 305] on button "Load More" at bounding box center [315, 303] width 138 height 16
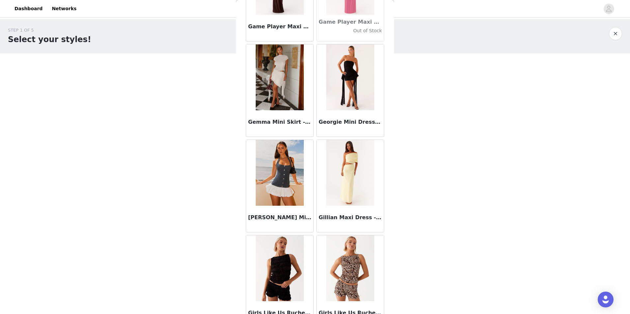
scroll to position [15989, 0]
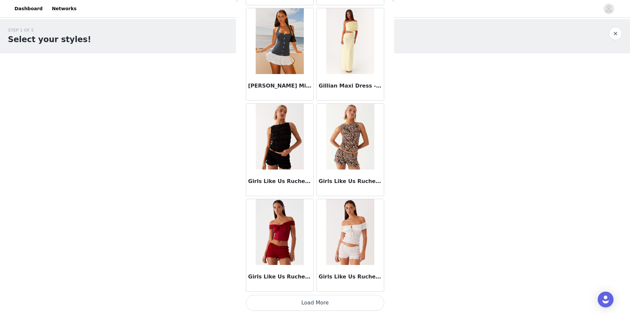
click at [316, 305] on button "Load More" at bounding box center [315, 303] width 138 height 16
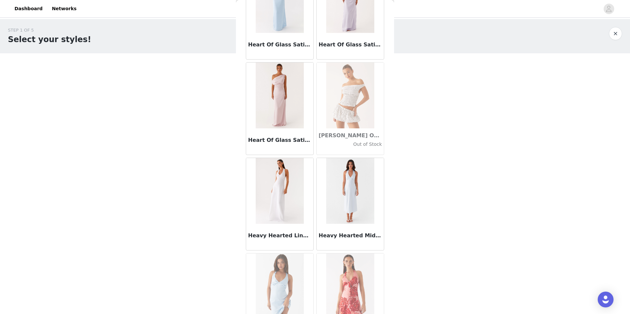
scroll to position [16945, 0]
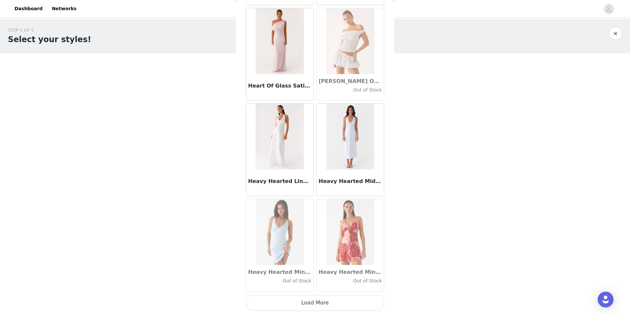
click at [297, 303] on button "Load More" at bounding box center [315, 303] width 138 height 16
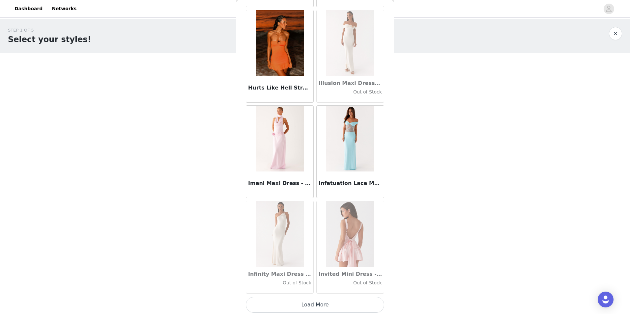
scroll to position [17901, 0]
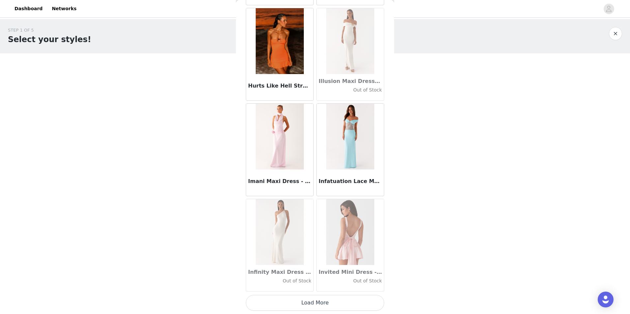
click at [271, 303] on button "Load More" at bounding box center [315, 303] width 138 height 16
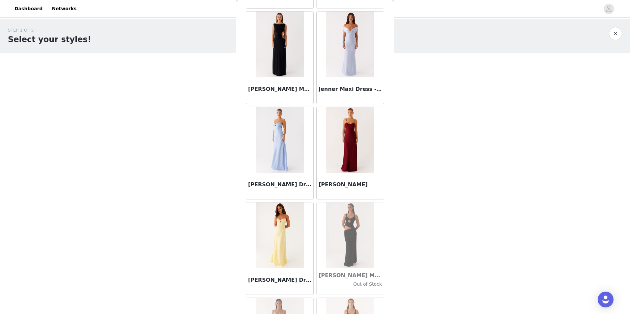
scroll to position [18857, 0]
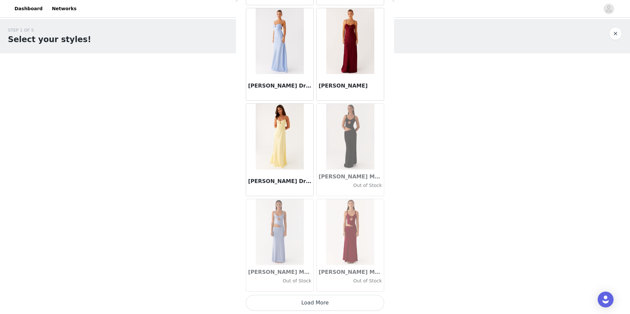
click at [276, 300] on button "Load More" at bounding box center [315, 303] width 138 height 16
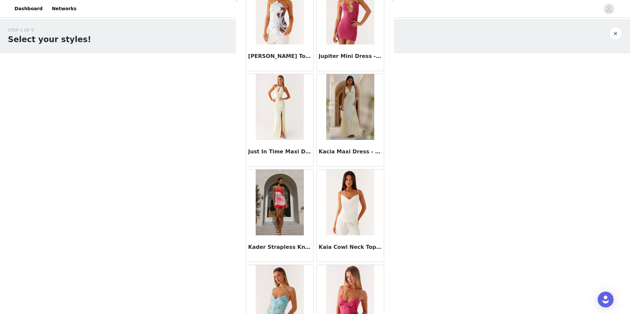
scroll to position [19813, 0]
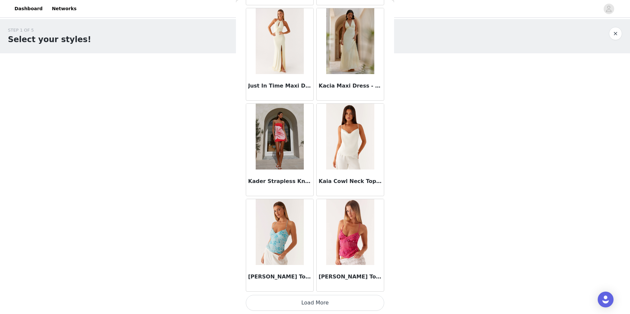
click at [289, 301] on button "Load More" at bounding box center [315, 303] width 138 height 16
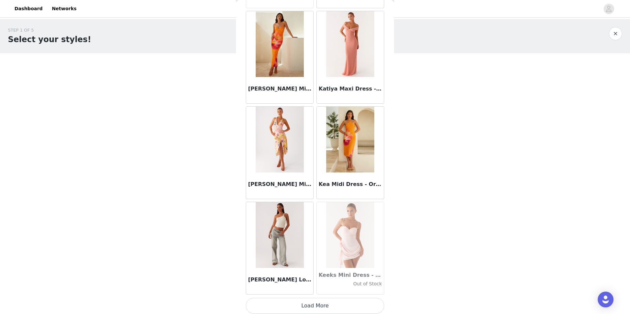
scroll to position [20768, 0]
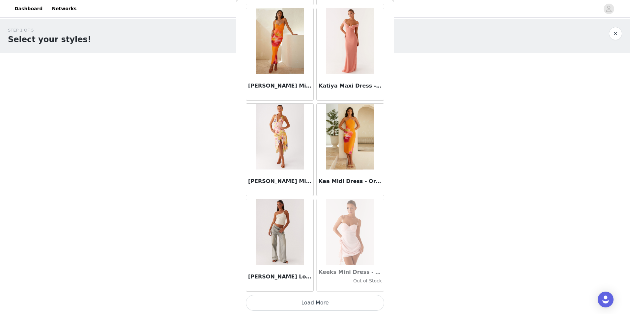
click at [311, 300] on button "Load More" at bounding box center [315, 303] width 138 height 16
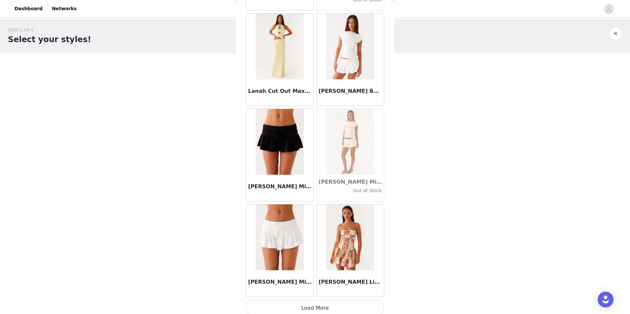
scroll to position [21721, 0]
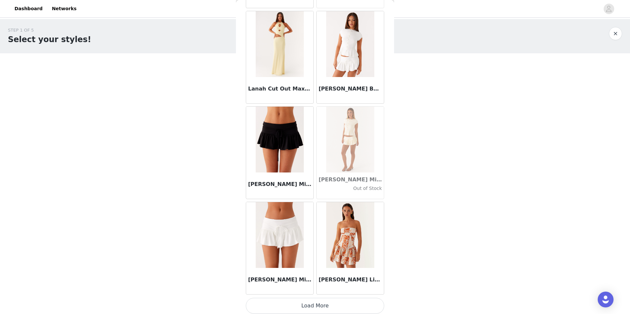
drag, startPoint x: 360, startPoint y: 303, endPoint x: 355, endPoint y: 294, distance: 9.9
click at [360, 303] on button "Load More" at bounding box center [315, 306] width 138 height 16
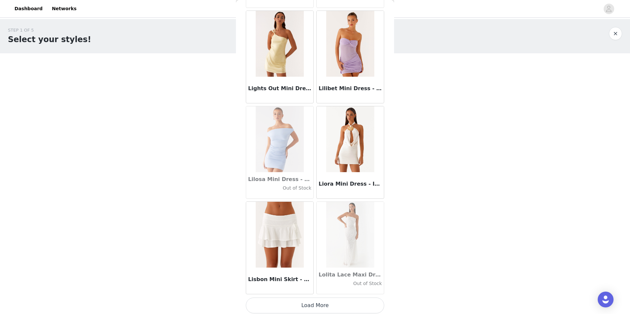
scroll to position [22680, 0]
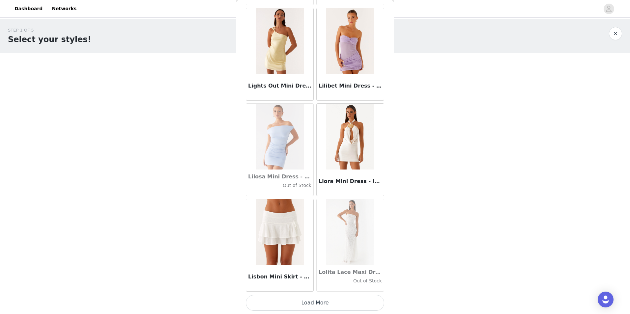
click at [296, 304] on button "Load More" at bounding box center [315, 303] width 138 height 16
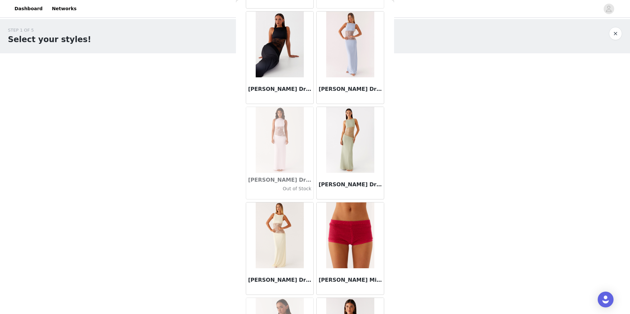
scroll to position [23636, 0]
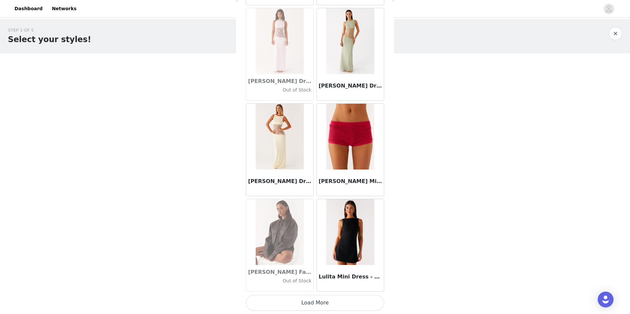
click at [327, 301] on button "Load More" at bounding box center [315, 303] width 138 height 16
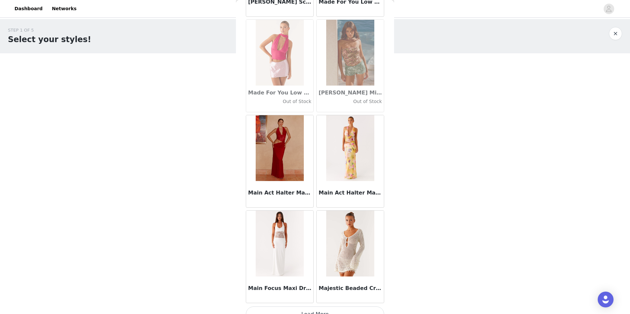
scroll to position [24592, 0]
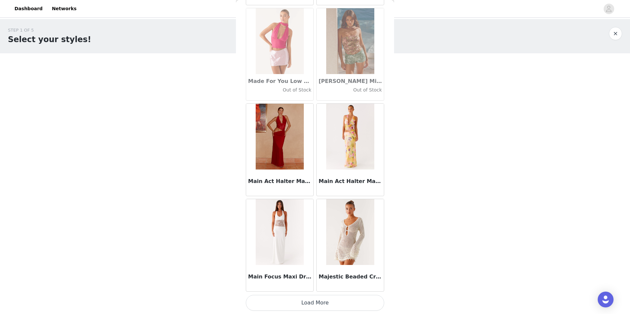
click at [326, 303] on button "Load More" at bounding box center [315, 303] width 138 height 16
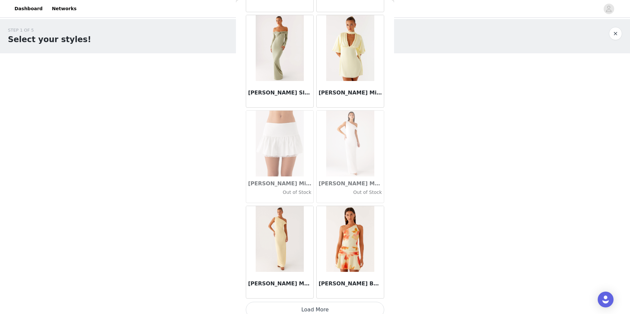
scroll to position [25548, 0]
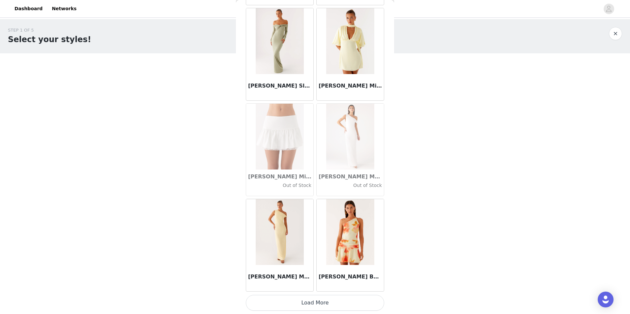
click at [289, 309] on button "Load More" at bounding box center [315, 303] width 138 height 16
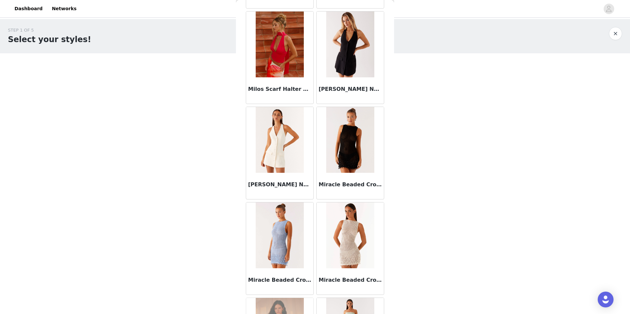
scroll to position [26504, 0]
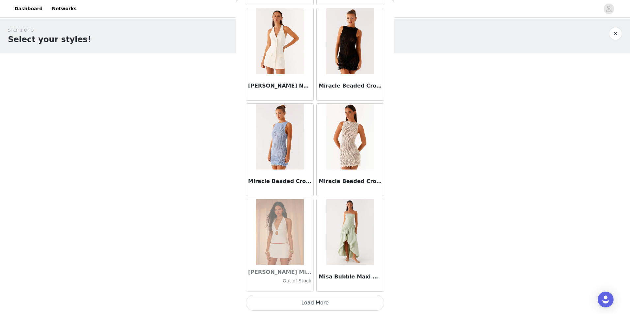
click at [297, 306] on button "Load More" at bounding box center [315, 303] width 138 height 16
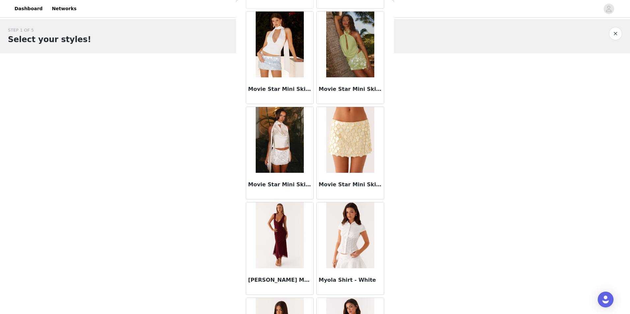
scroll to position [27460, 0]
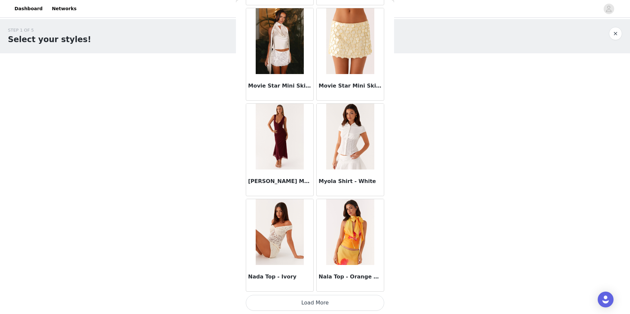
click at [277, 303] on button "Load More" at bounding box center [315, 303] width 138 height 16
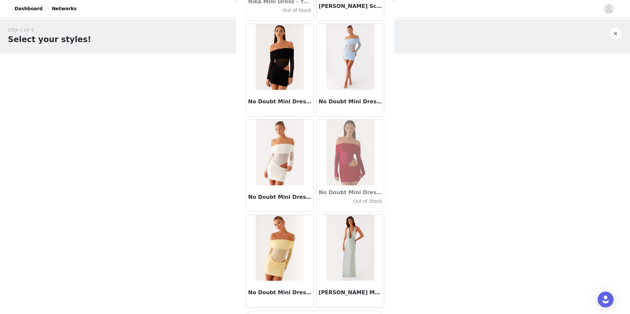
scroll to position [28416, 0]
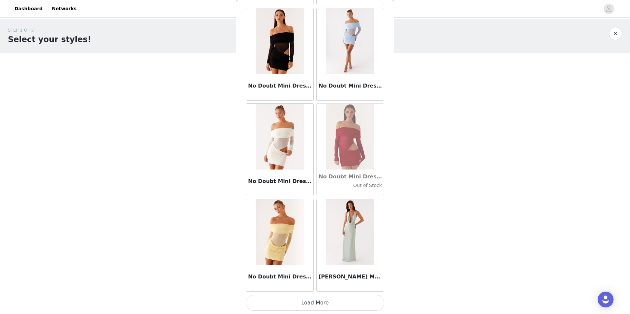
click at [276, 303] on button "Load More" at bounding box center [315, 303] width 138 height 16
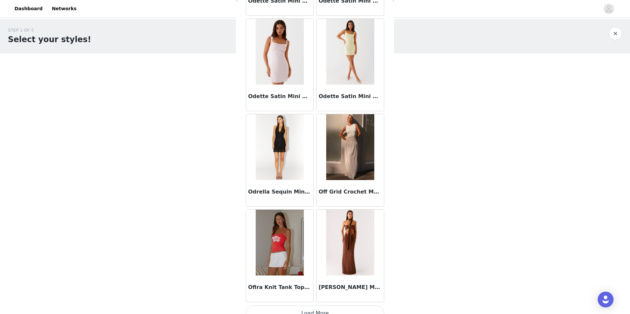
scroll to position [29372, 0]
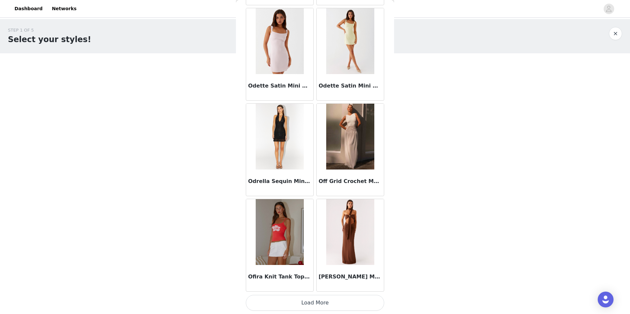
click at [281, 300] on button "Load More" at bounding box center [315, 303] width 138 height 16
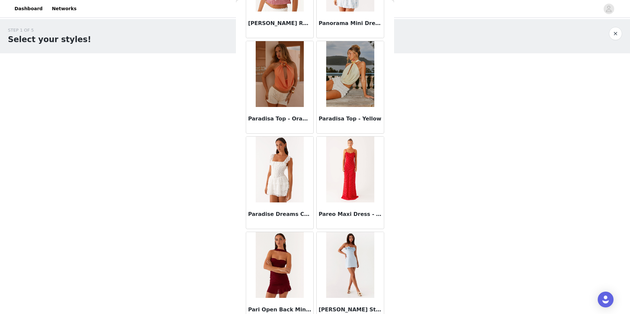
scroll to position [30328, 0]
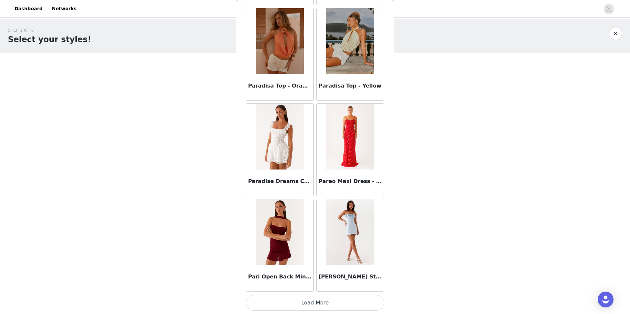
click at [284, 303] on button "Load More" at bounding box center [315, 303] width 138 height 16
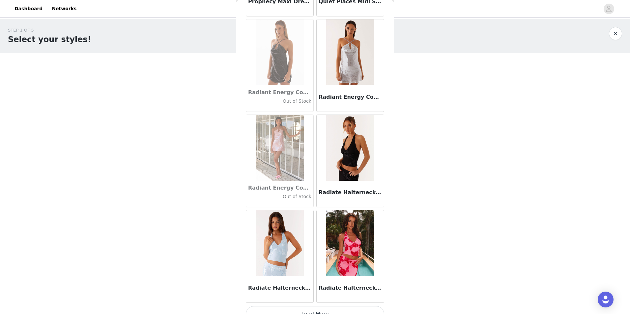
scroll to position [31284, 0]
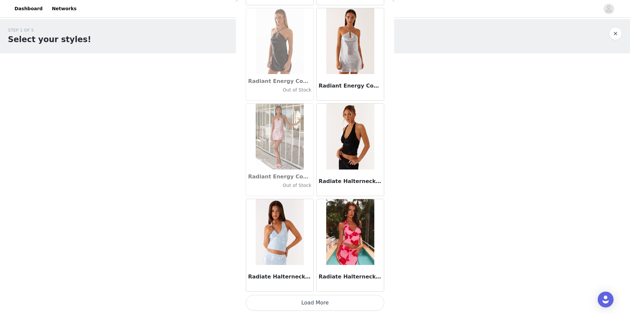
click at [303, 303] on button "Load More" at bounding box center [315, 303] width 138 height 16
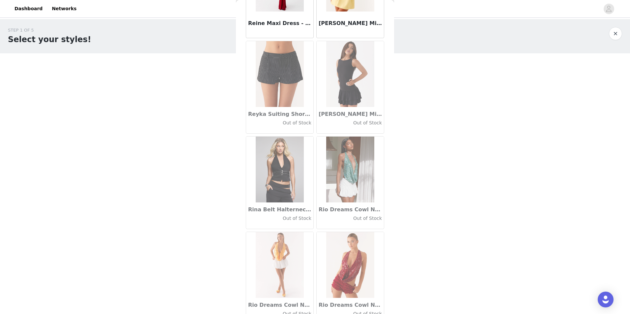
scroll to position [32239, 0]
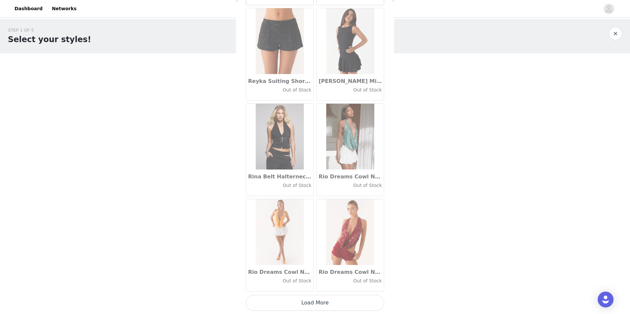
click at [278, 308] on button "Load More" at bounding box center [315, 303] width 138 height 16
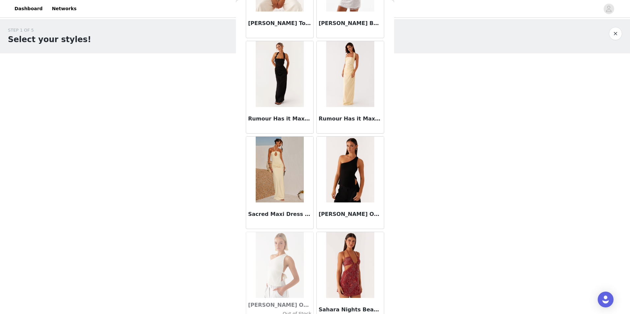
scroll to position [33195, 0]
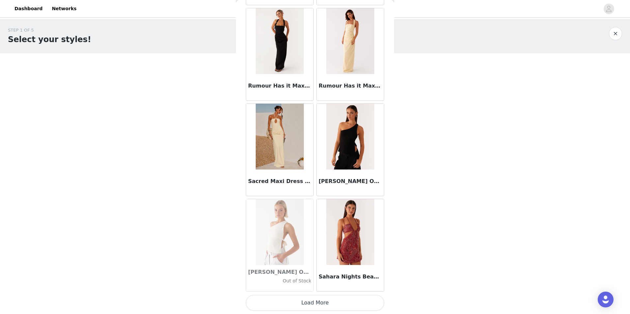
click at [281, 301] on button "Load More" at bounding box center [315, 303] width 138 height 16
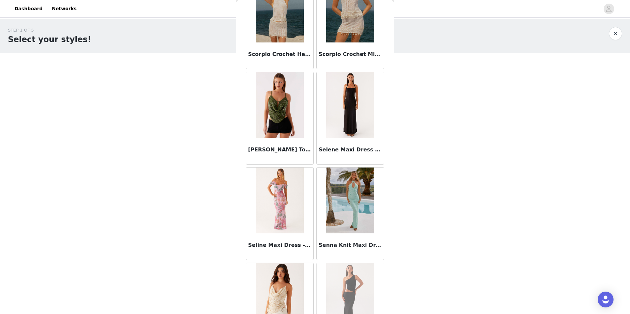
scroll to position [34151, 0]
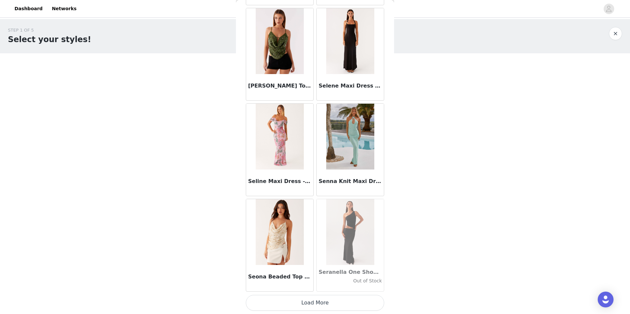
click at [273, 302] on button "Load More" at bounding box center [315, 303] width 138 height 16
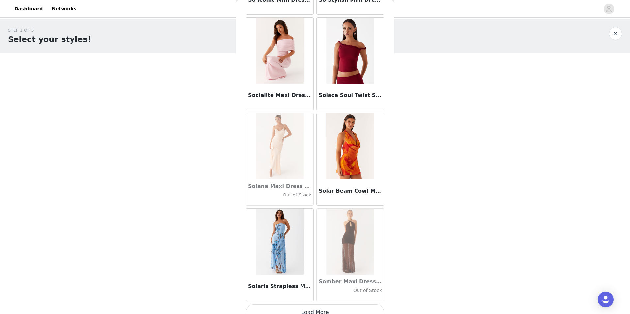
scroll to position [35107, 0]
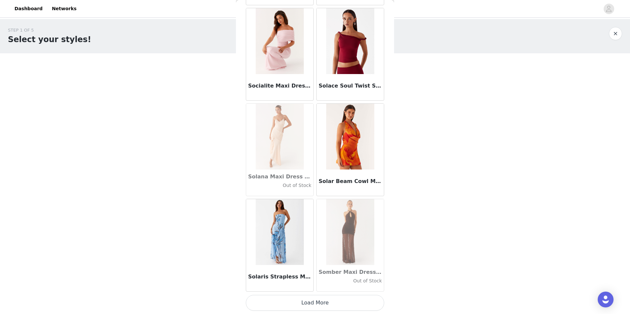
click at [277, 300] on button "Load More" at bounding box center [315, 303] width 138 height 16
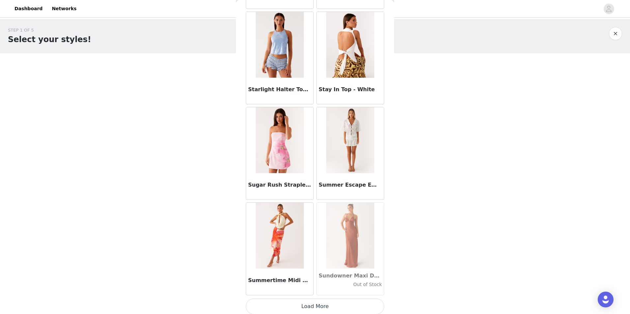
scroll to position [36063, 0]
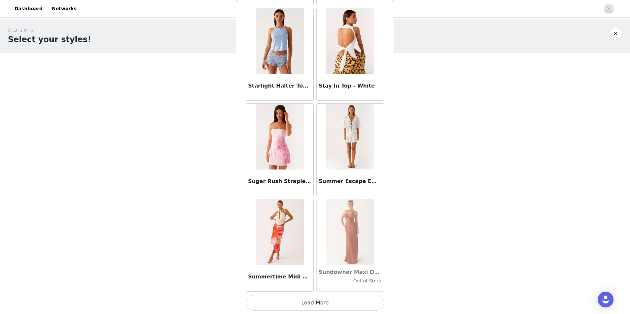
click at [328, 303] on button "Load More" at bounding box center [315, 303] width 138 height 16
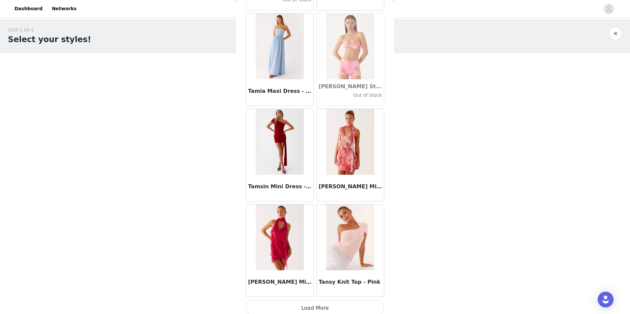
scroll to position [37019, 0]
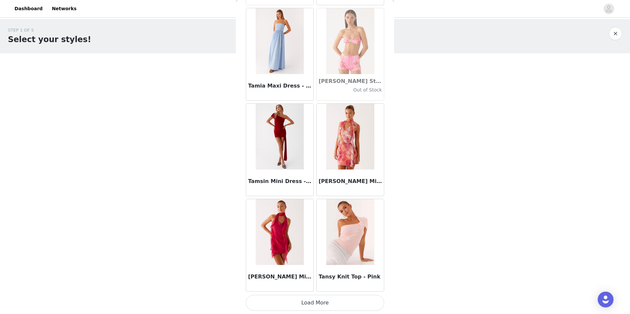
click at [284, 303] on button "Load More" at bounding box center [315, 303] width 138 height 16
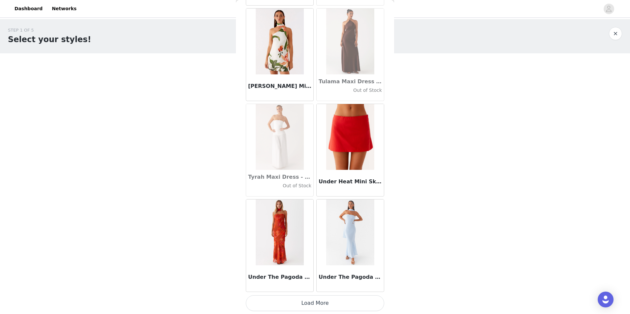
scroll to position [37975, 0]
click at [275, 303] on button "Load More" at bounding box center [315, 303] width 138 height 16
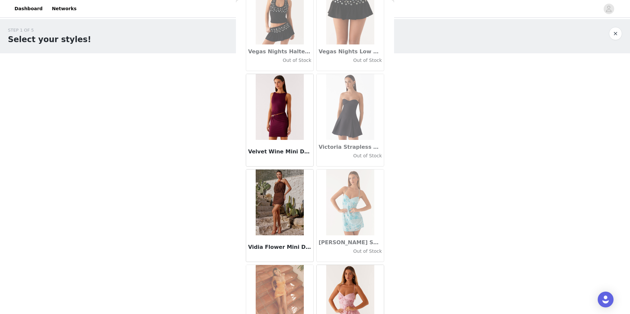
scroll to position [38931, 0]
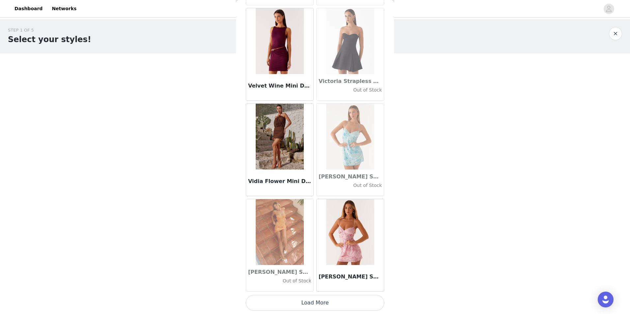
drag, startPoint x: 286, startPoint y: 296, endPoint x: 288, endPoint y: 303, distance: 7.8
click at [288, 303] on button "Load More" at bounding box center [315, 303] width 138 height 16
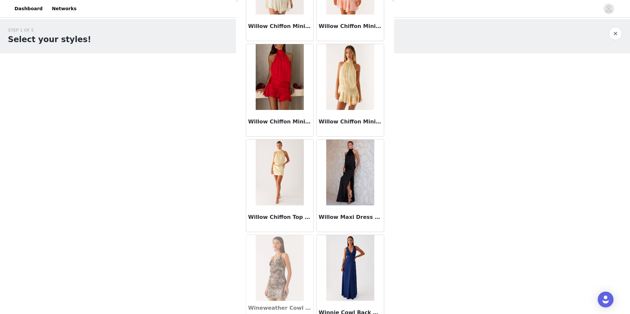
scroll to position [39887, 0]
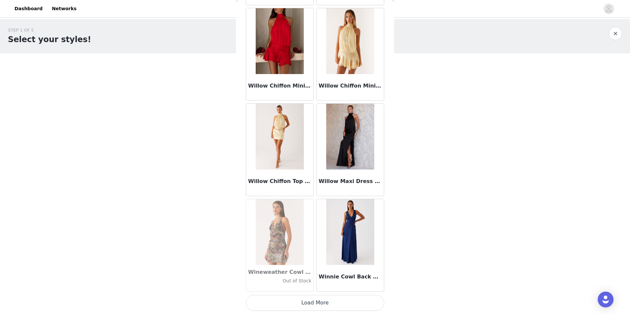
click at [277, 302] on button "Load More" at bounding box center [315, 303] width 138 height 16
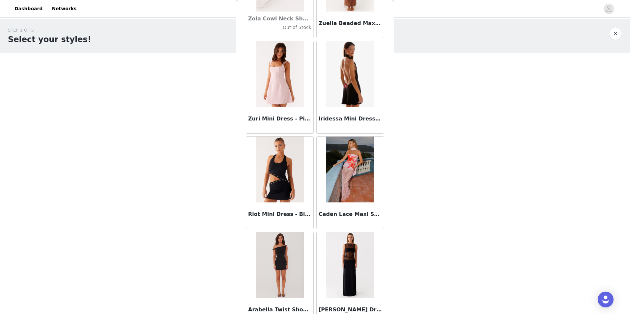
scroll to position [40843, 0]
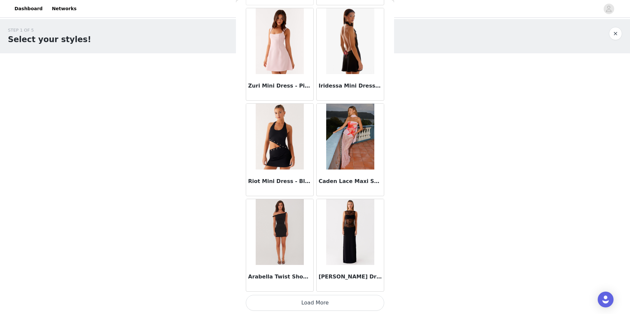
click at [266, 303] on button "Load More" at bounding box center [315, 303] width 138 height 16
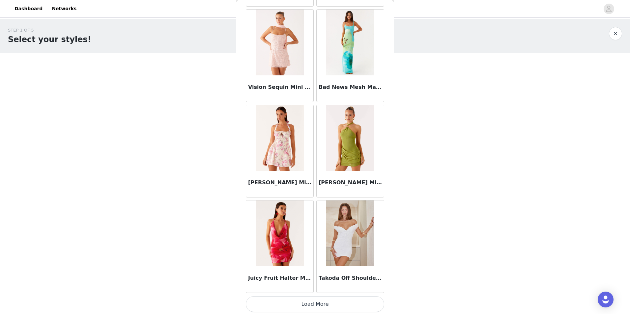
scroll to position [41799, 0]
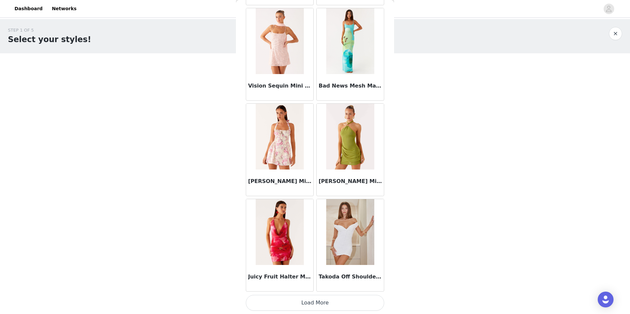
click at [273, 305] on button "Load More" at bounding box center [315, 303] width 138 height 16
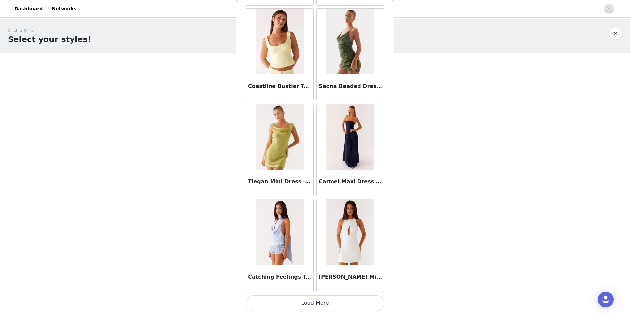
scroll to position [42754, 0]
click at [280, 306] on button "Load More" at bounding box center [315, 303] width 138 height 16
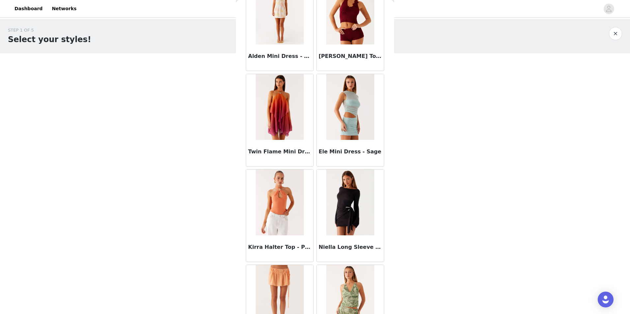
scroll to position [43710, 0]
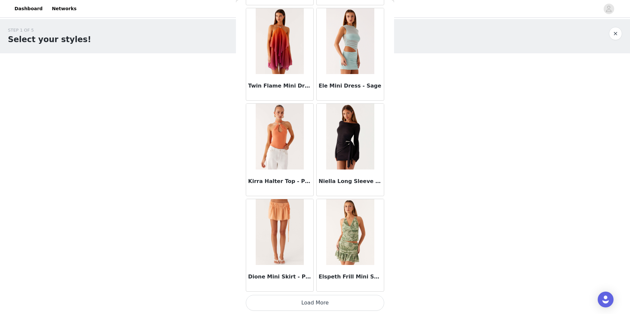
click at [277, 306] on button "Load More" at bounding box center [315, 303] width 138 height 16
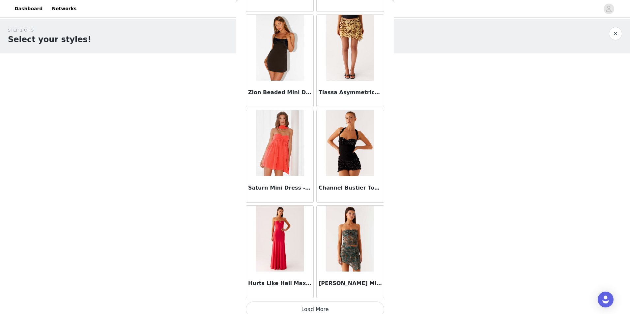
scroll to position [44666, 0]
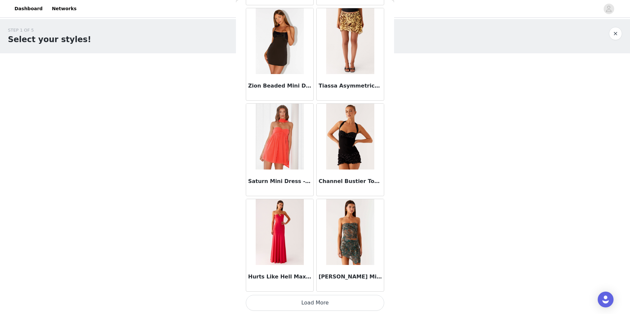
click at [301, 300] on button "Load More" at bounding box center [315, 303] width 138 height 16
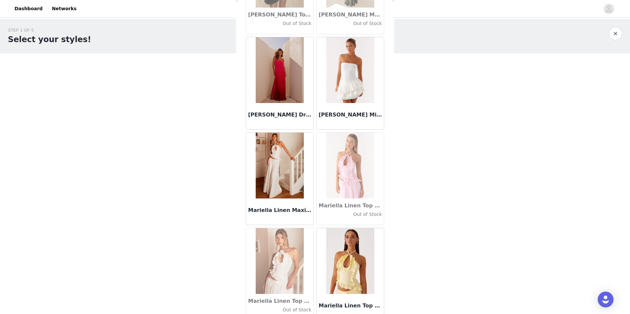
scroll to position [25148, 0]
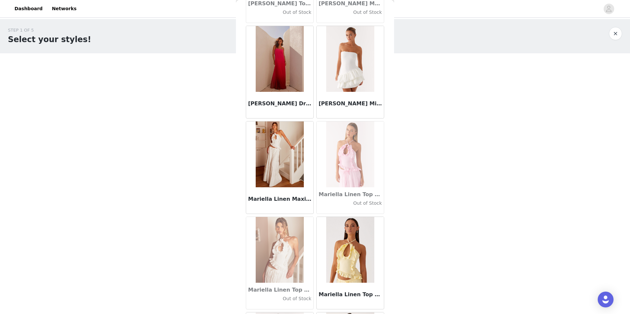
click at [278, 167] on img at bounding box center [280, 155] width 48 height 66
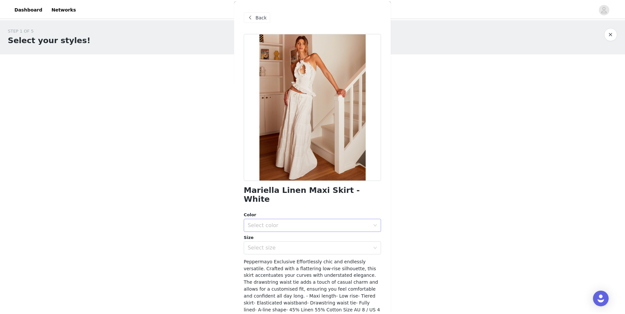
scroll to position [33, 0]
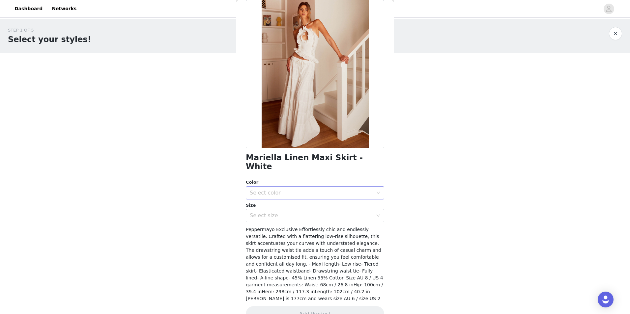
click at [280, 188] on div "Select color" at bounding box center [313, 193] width 126 height 13
click at [282, 199] on li "White" at bounding box center [312, 198] width 133 height 11
click at [280, 213] on div "Select size" at bounding box center [311, 216] width 123 height 7
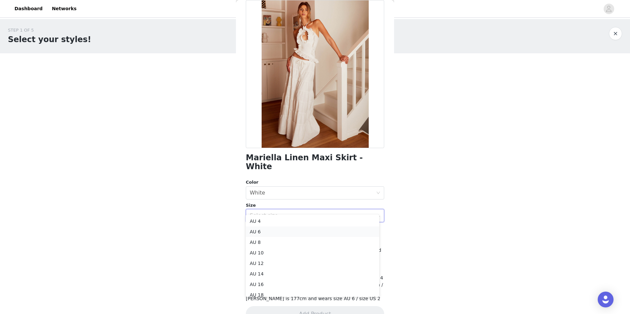
click at [275, 233] on li "AU 6" at bounding box center [312, 232] width 133 height 11
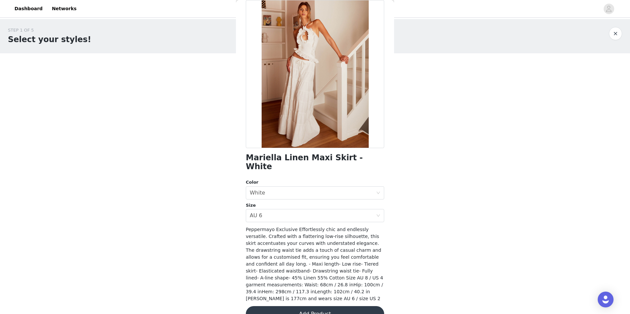
click at [289, 307] on button "Add Product" at bounding box center [315, 315] width 138 height 16
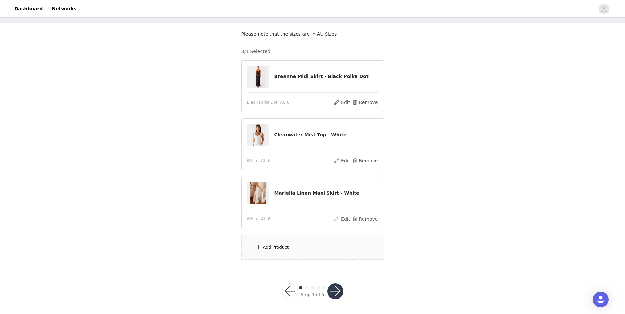
scroll to position [32, 0]
click at [288, 252] on div "Add Product" at bounding box center [313, 246] width 142 height 25
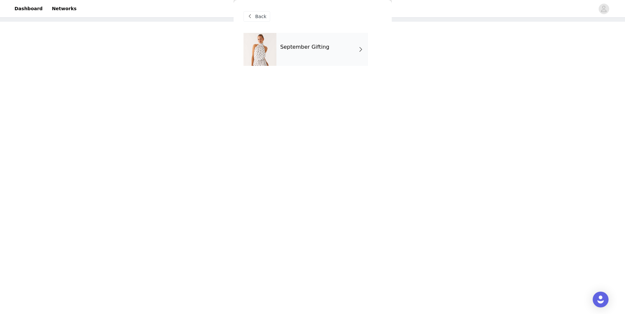
click at [290, 46] on h4 "September Gifting" at bounding box center [305, 47] width 49 height 6
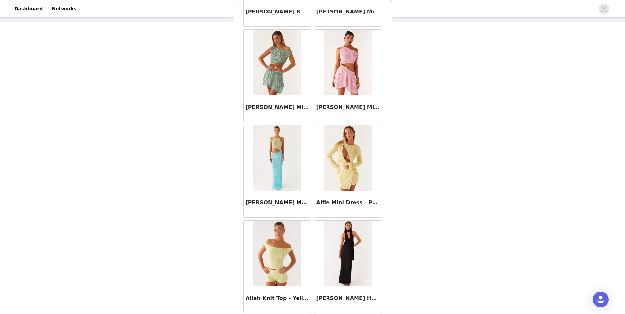
scroll to position [694, 0]
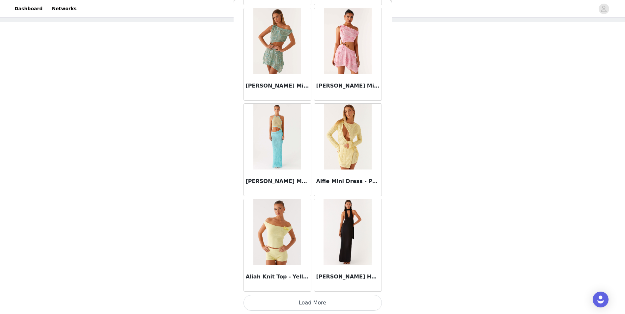
click at [339, 301] on button "Load More" at bounding box center [313, 303] width 138 height 16
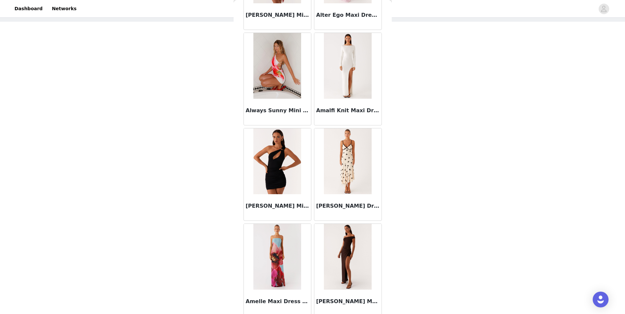
scroll to position [1650, 0]
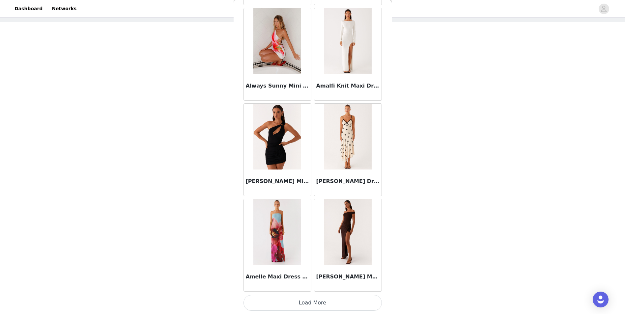
click at [311, 307] on button "Load More" at bounding box center [313, 303] width 138 height 16
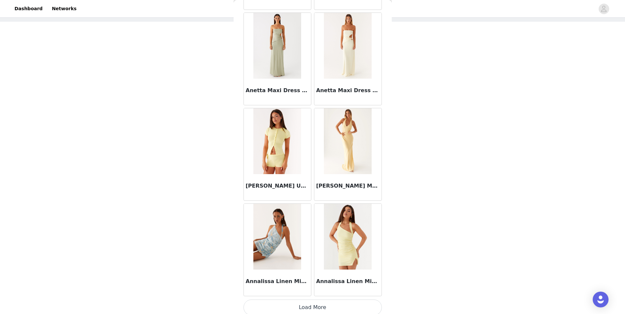
scroll to position [2606, 0]
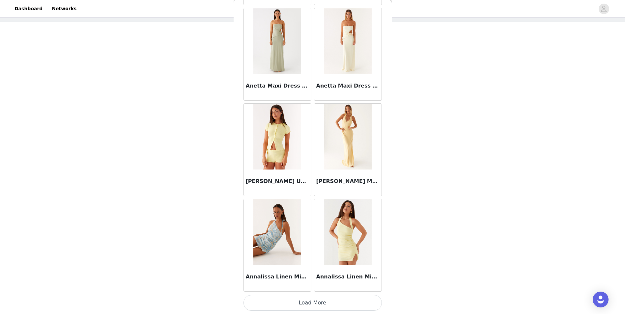
click at [305, 300] on button "Load More" at bounding box center [313, 303] width 138 height 16
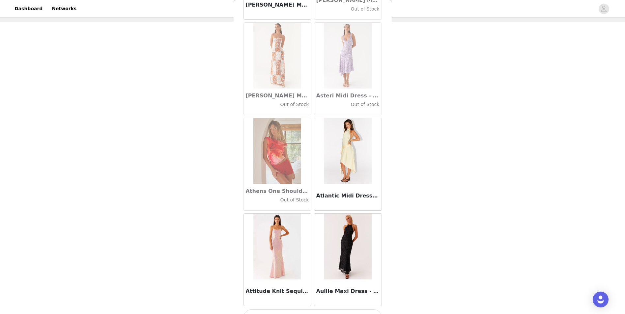
scroll to position [3562, 0]
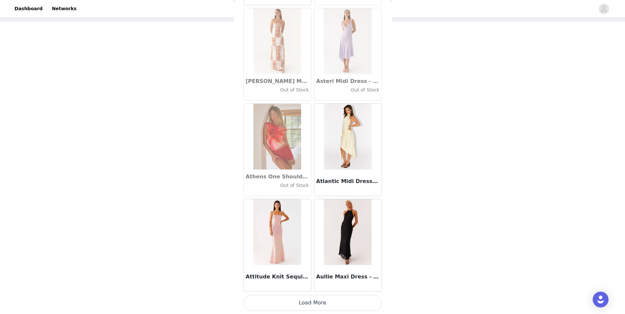
click at [275, 307] on button "Load More" at bounding box center [313, 303] width 138 height 16
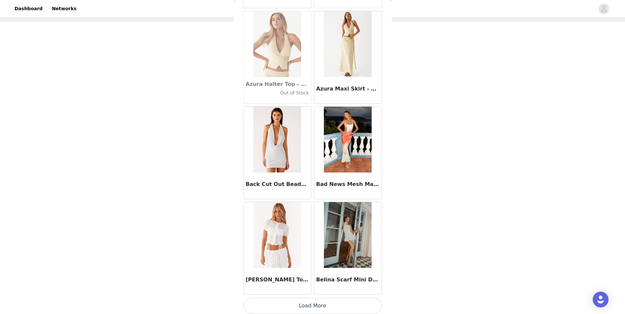
scroll to position [4518, 0]
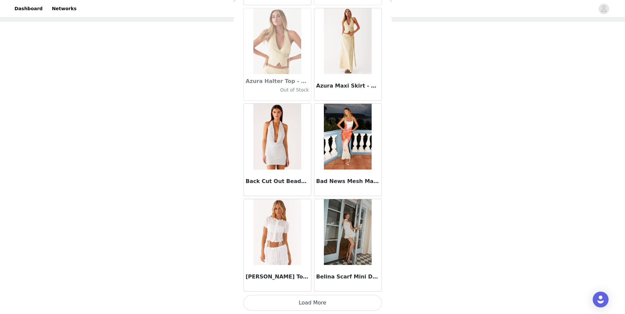
click at [339, 304] on button "Load More" at bounding box center [313, 303] width 138 height 16
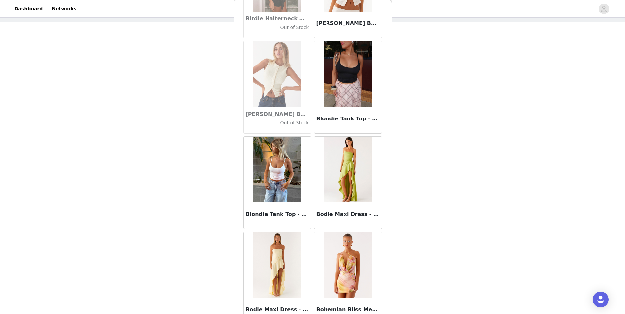
scroll to position [5474, 0]
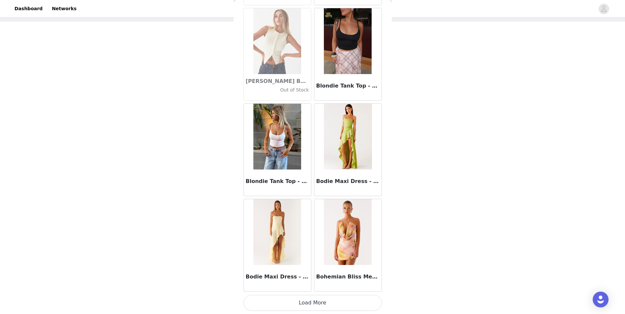
click at [330, 305] on button "Load More" at bounding box center [313, 303] width 138 height 16
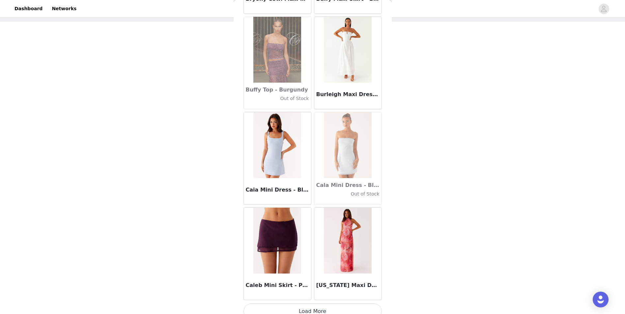
scroll to position [6430, 0]
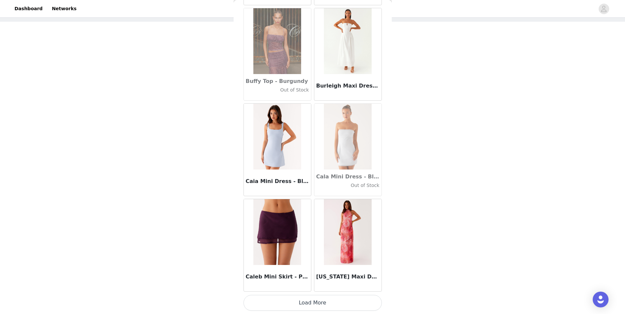
click at [309, 303] on button "Load More" at bounding box center [313, 303] width 138 height 16
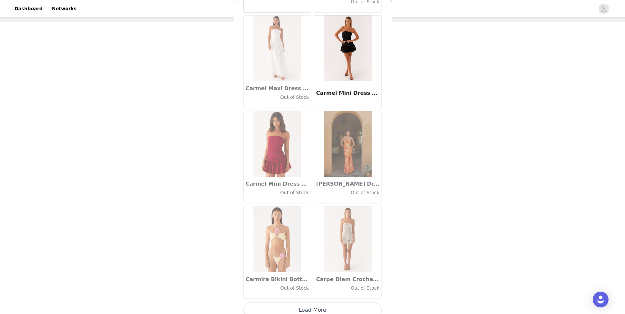
scroll to position [7386, 0]
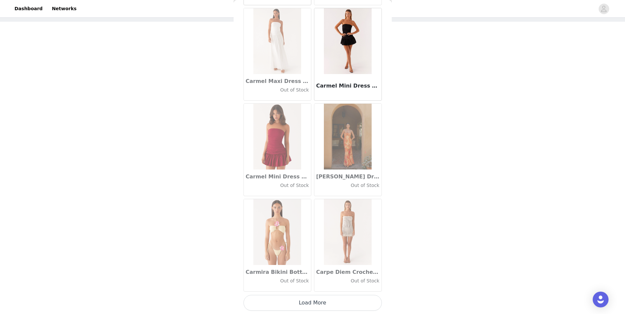
click at [310, 301] on button "Load More" at bounding box center [313, 303] width 138 height 16
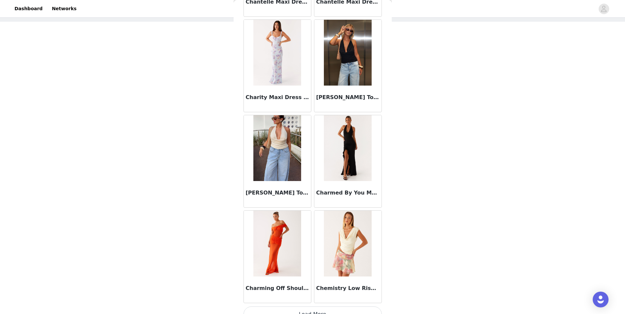
scroll to position [8342, 0]
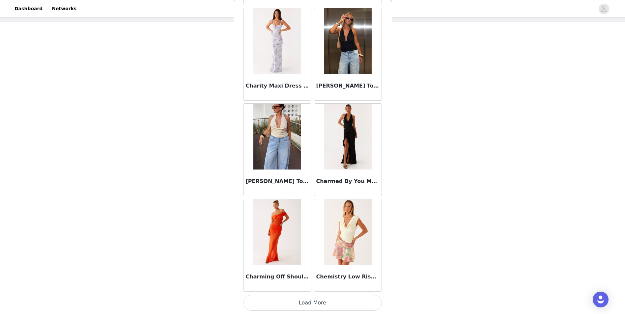
click at [315, 302] on button "Load More" at bounding box center [313, 303] width 138 height 16
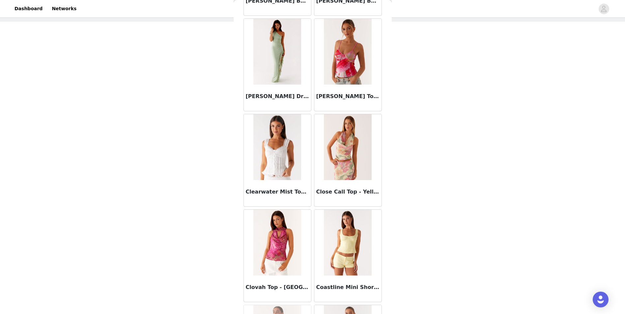
scroll to position [9001, 0]
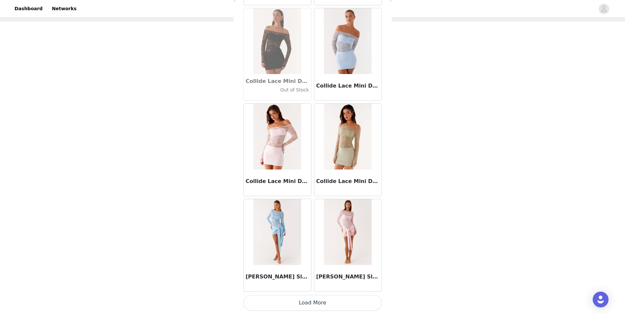
click at [328, 303] on button "Load More" at bounding box center [313, 303] width 138 height 16
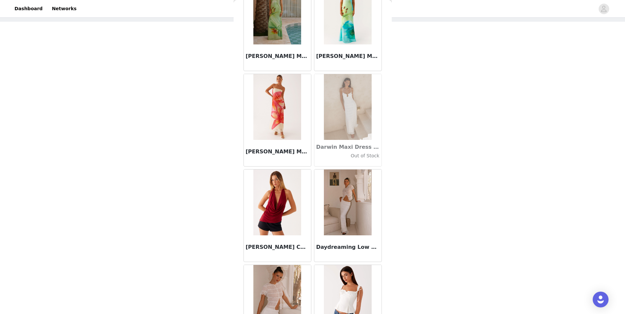
scroll to position [10253, 0]
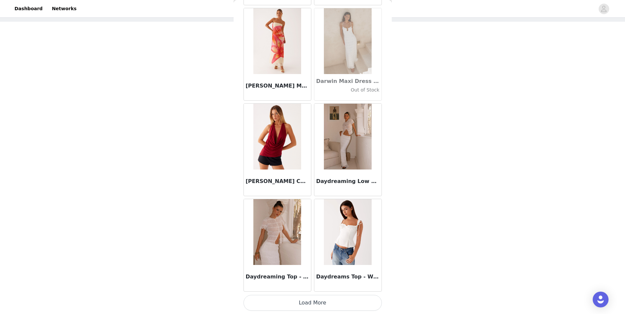
click at [272, 299] on button "Load More" at bounding box center [313, 303] width 138 height 16
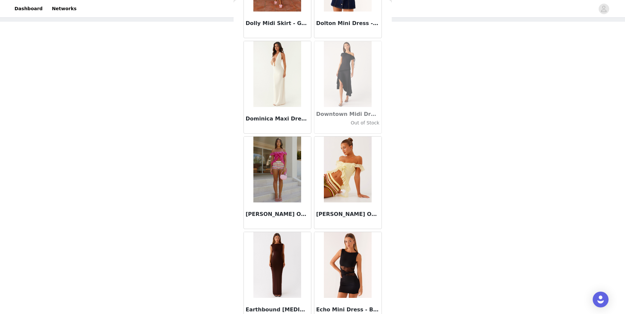
scroll to position [11209, 0]
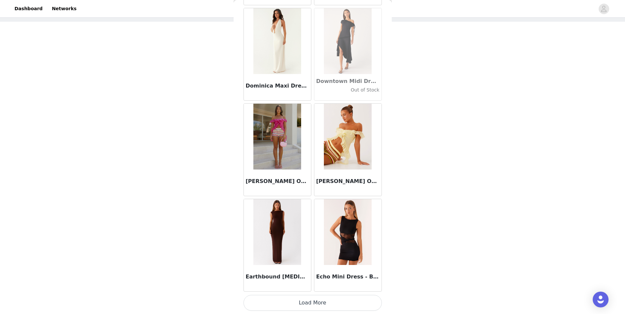
click at [312, 304] on button "Load More" at bounding box center [313, 303] width 138 height 16
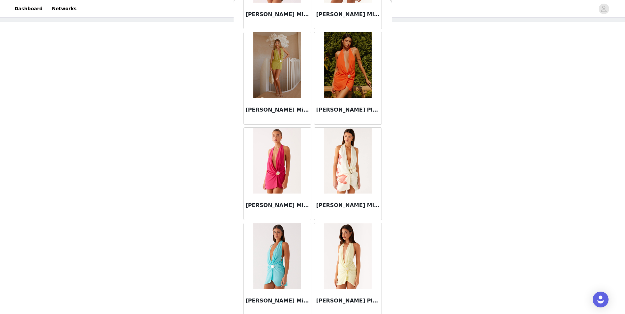
scroll to position [12165, 0]
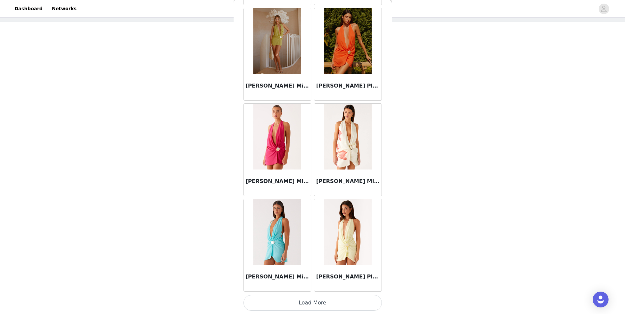
click at [291, 303] on button "Load More" at bounding box center [313, 303] width 138 height 16
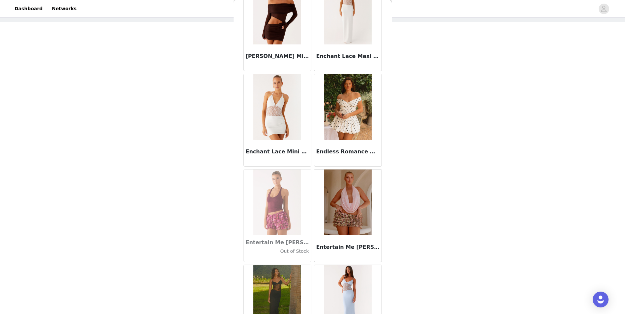
scroll to position [13121, 0]
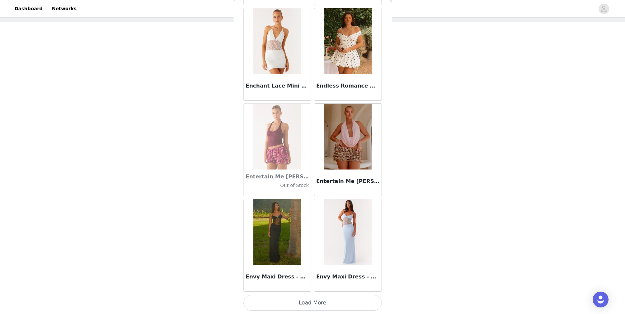
click at [298, 300] on button "Load More" at bounding box center [313, 303] width 138 height 16
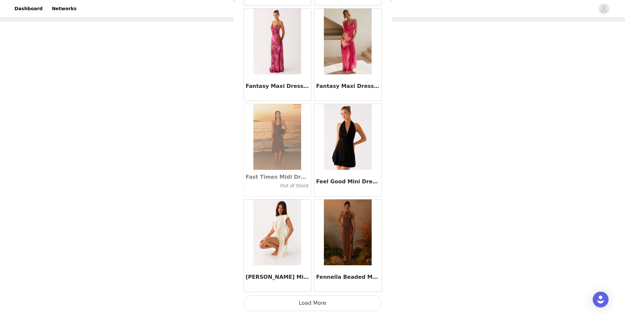
scroll to position [14077, 0]
click at [297, 306] on button "Load More" at bounding box center [313, 303] width 138 height 16
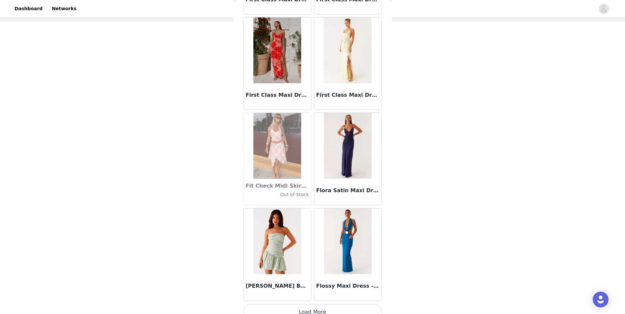
scroll to position [15033, 0]
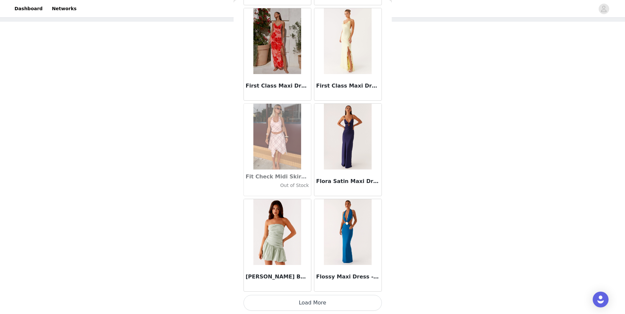
click at [316, 307] on button "Load More" at bounding box center [313, 303] width 138 height 16
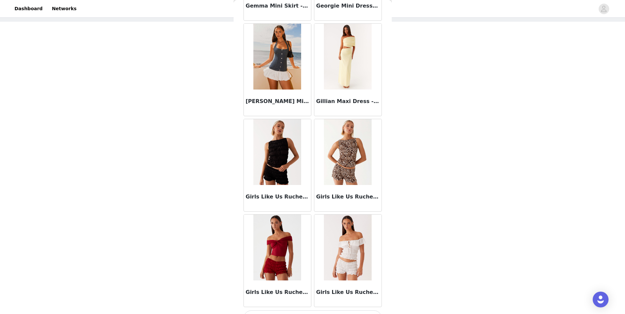
scroll to position [15989, 0]
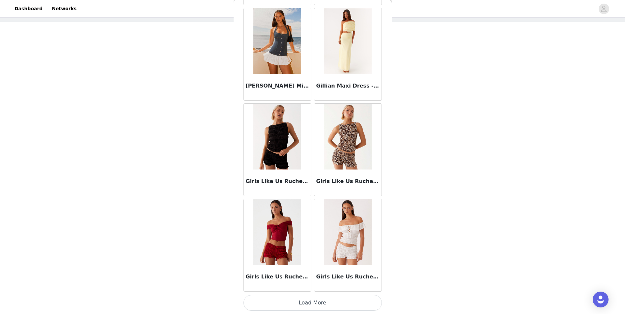
click at [307, 304] on button "Load More" at bounding box center [313, 303] width 138 height 16
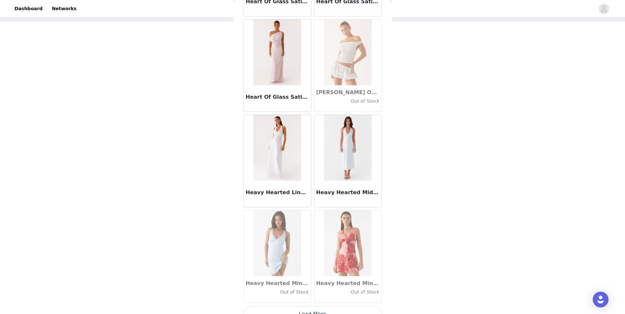
scroll to position [16945, 0]
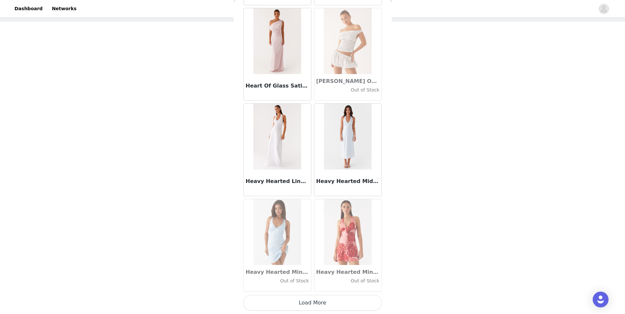
click at [284, 300] on button "Load More" at bounding box center [313, 303] width 138 height 16
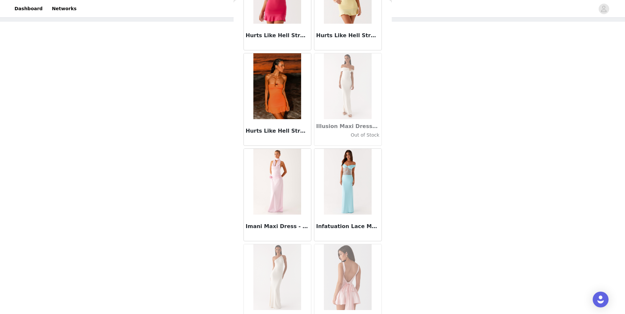
scroll to position [17901, 0]
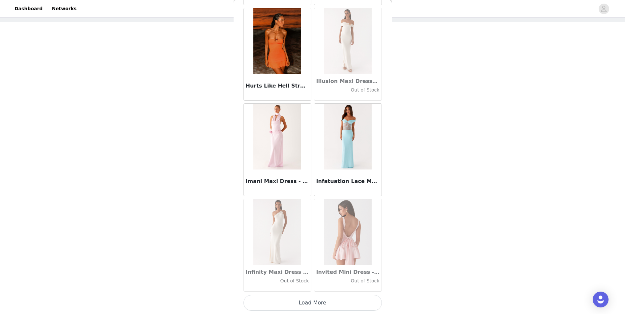
click at [309, 305] on button "Load More" at bounding box center [313, 303] width 138 height 16
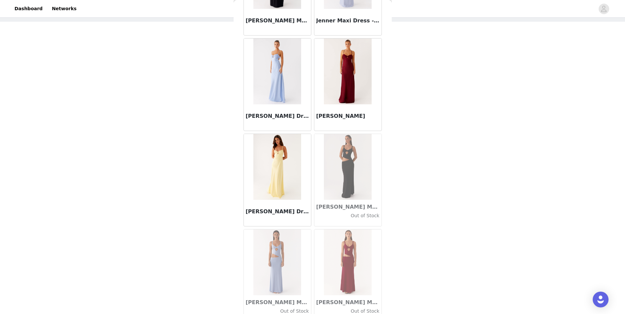
scroll to position [18857, 0]
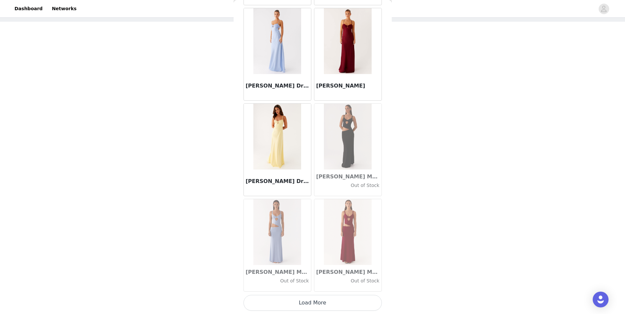
click at [290, 307] on button "Load More" at bounding box center [313, 303] width 138 height 16
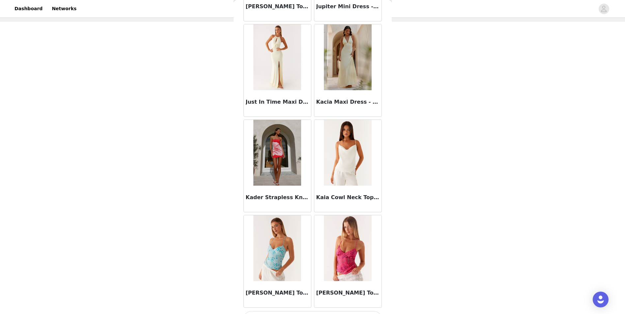
scroll to position [19813, 0]
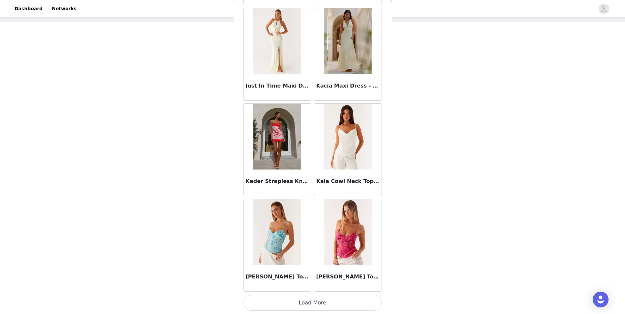
click at [312, 302] on button "Load More" at bounding box center [313, 303] width 138 height 16
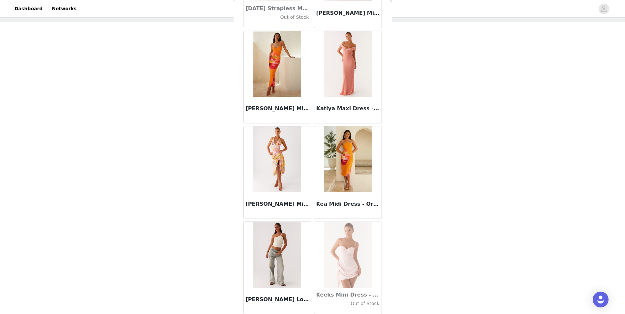
scroll to position [20768, 0]
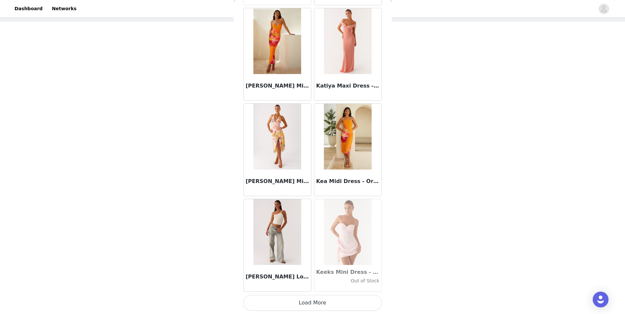
click at [294, 302] on button "Load More" at bounding box center [313, 303] width 138 height 16
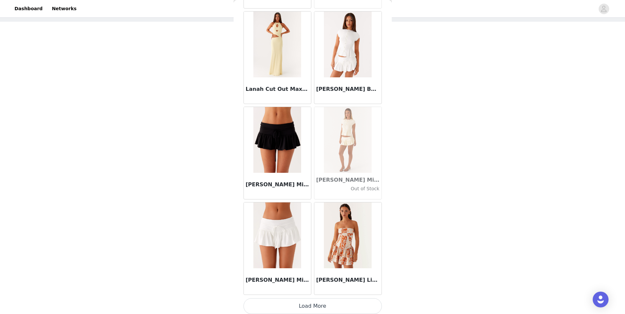
scroll to position [21724, 0]
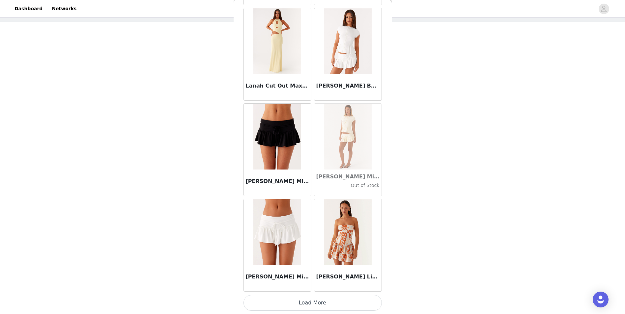
click at [300, 305] on button "Load More" at bounding box center [313, 303] width 138 height 16
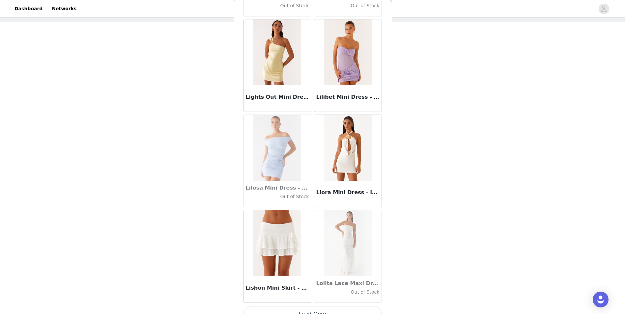
scroll to position [22680, 0]
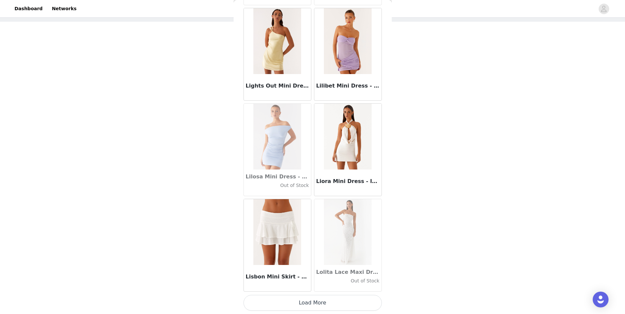
click at [258, 302] on button "Load More" at bounding box center [313, 303] width 138 height 16
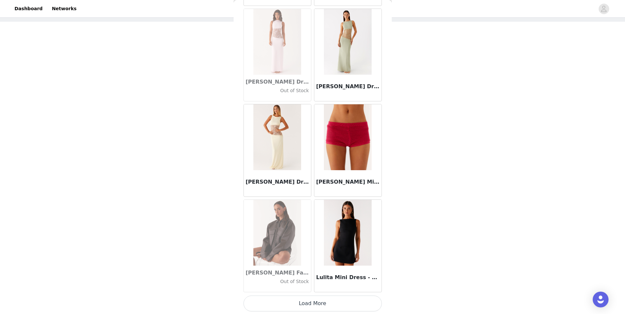
scroll to position [23636, 0]
click at [273, 302] on button "Load More" at bounding box center [313, 303] width 138 height 16
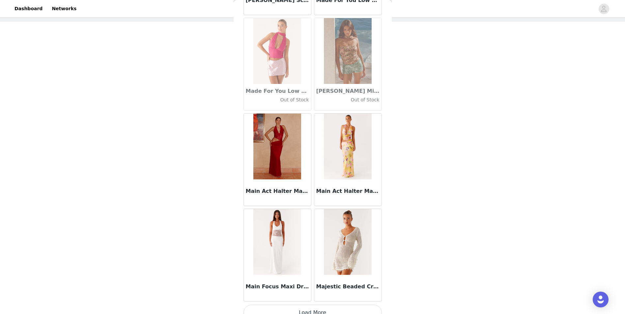
scroll to position [24592, 0]
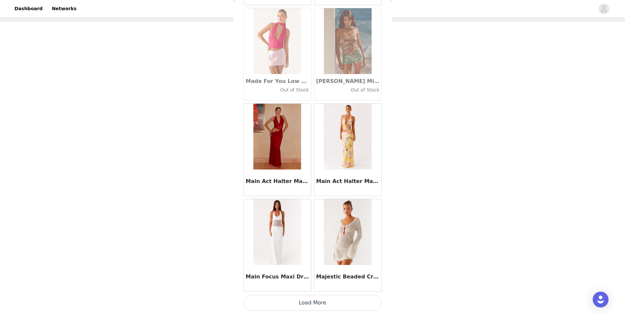
click at [290, 300] on button "Load More" at bounding box center [313, 303] width 138 height 16
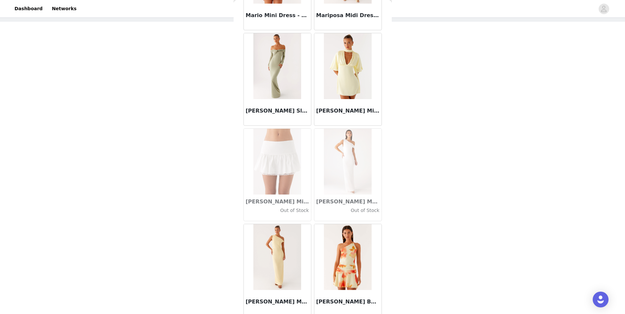
scroll to position [25548, 0]
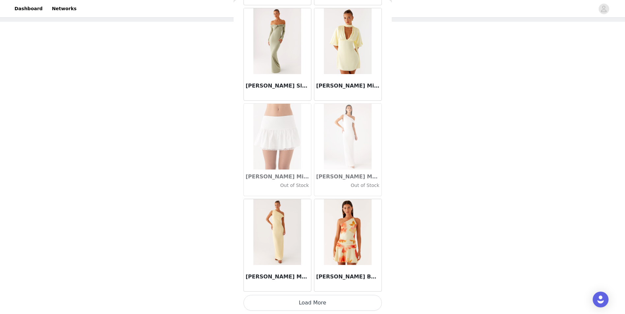
click at [278, 306] on button "Load More" at bounding box center [313, 303] width 138 height 16
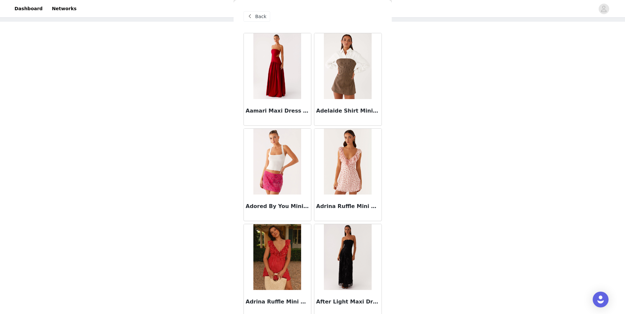
scroll to position [13432, 0]
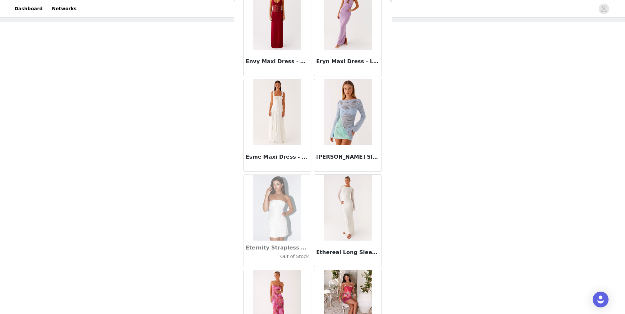
click at [272, 129] on img at bounding box center [277, 112] width 48 height 66
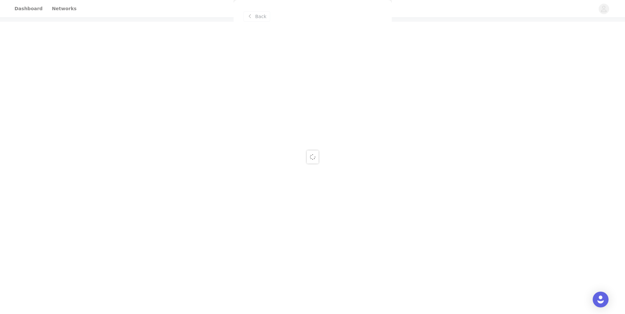
scroll to position [0, 0]
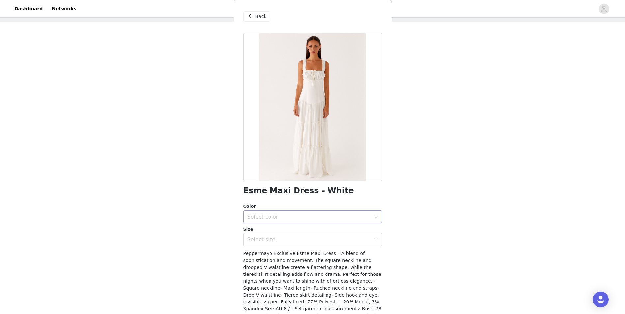
click at [312, 215] on div "Select color" at bounding box center [309, 217] width 123 height 7
click at [293, 229] on li "White" at bounding box center [310, 231] width 133 height 11
click at [292, 240] on div "Select size" at bounding box center [309, 240] width 123 height 7
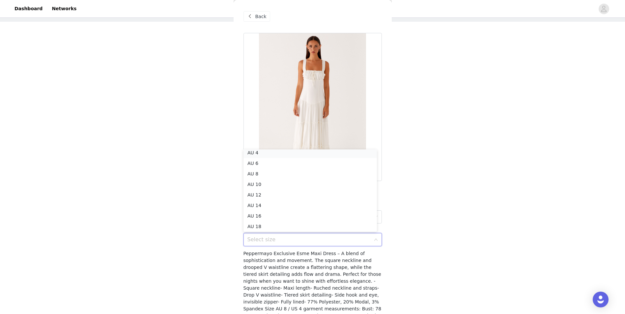
scroll to position [1, 0]
click at [267, 166] on li "AU 6" at bounding box center [310, 165] width 133 height 11
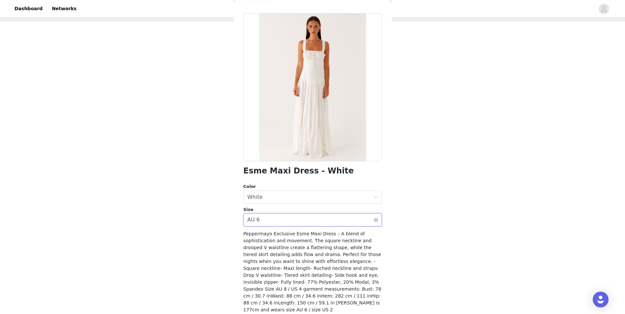
scroll to position [40, 0]
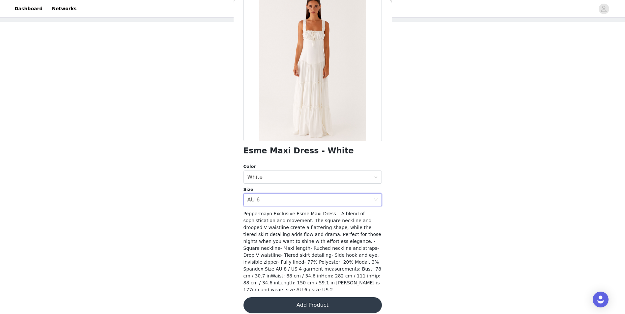
click at [312, 300] on button "Add Product" at bounding box center [313, 306] width 138 height 16
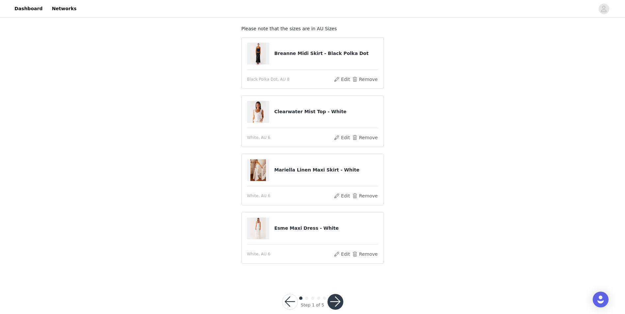
scroll to position [47, 0]
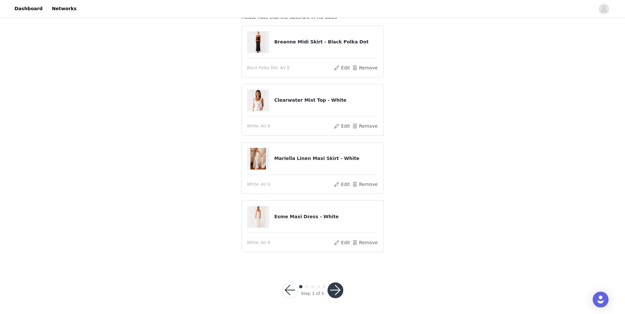
click at [335, 291] on button "button" at bounding box center [336, 291] width 16 height 16
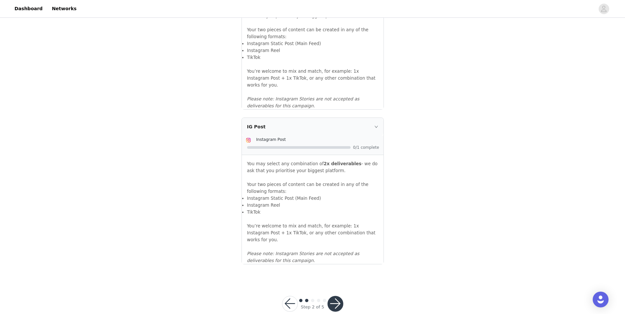
scroll to position [660, 0]
click at [330, 296] on button "button" at bounding box center [336, 304] width 16 height 16
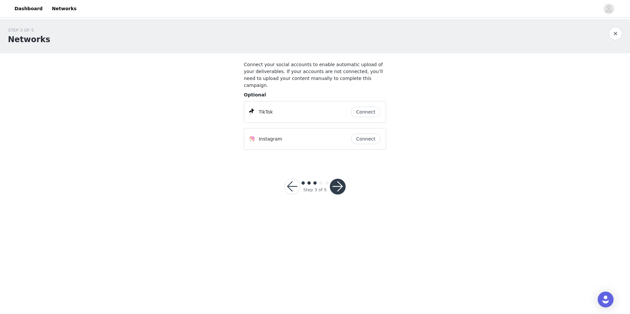
click at [337, 179] on button "button" at bounding box center [338, 187] width 16 height 16
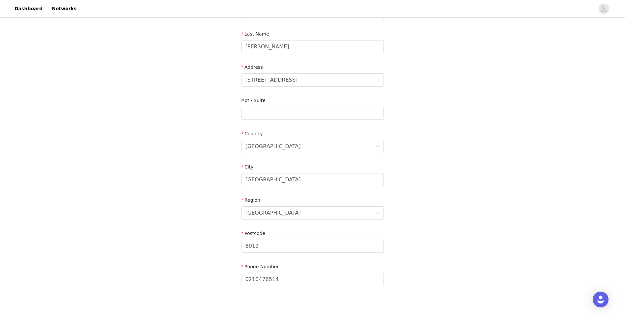
scroll to position [163, 0]
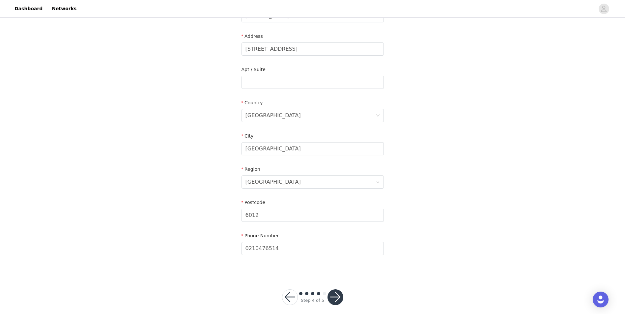
click at [330, 296] on button "button" at bounding box center [336, 298] width 16 height 16
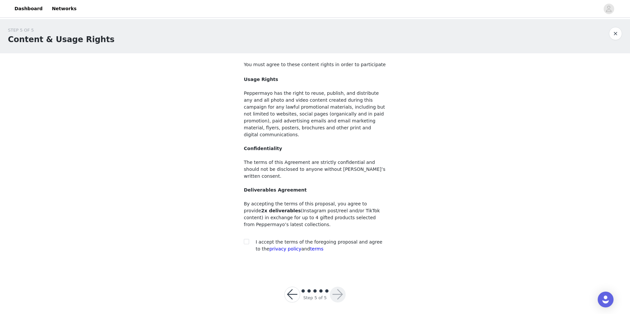
click at [242, 224] on section "You must agree to these content rights in order to participate Usage Rights Pep…" at bounding box center [315, 162] width 158 height 218
click at [246, 239] on input "checkbox" at bounding box center [246, 241] width 5 height 5
checkbox input "true"
click at [341, 287] on button "button" at bounding box center [338, 295] width 16 height 16
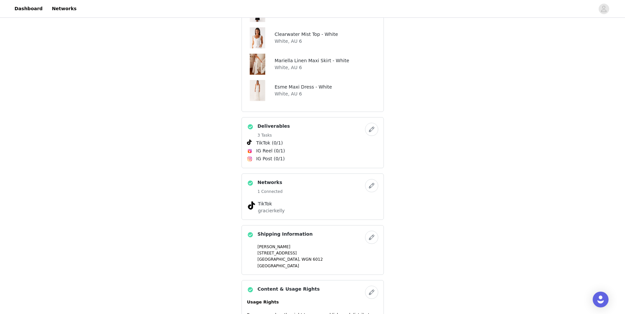
scroll to position [264, 0]
